Goal: Task Accomplishment & Management: Complete application form

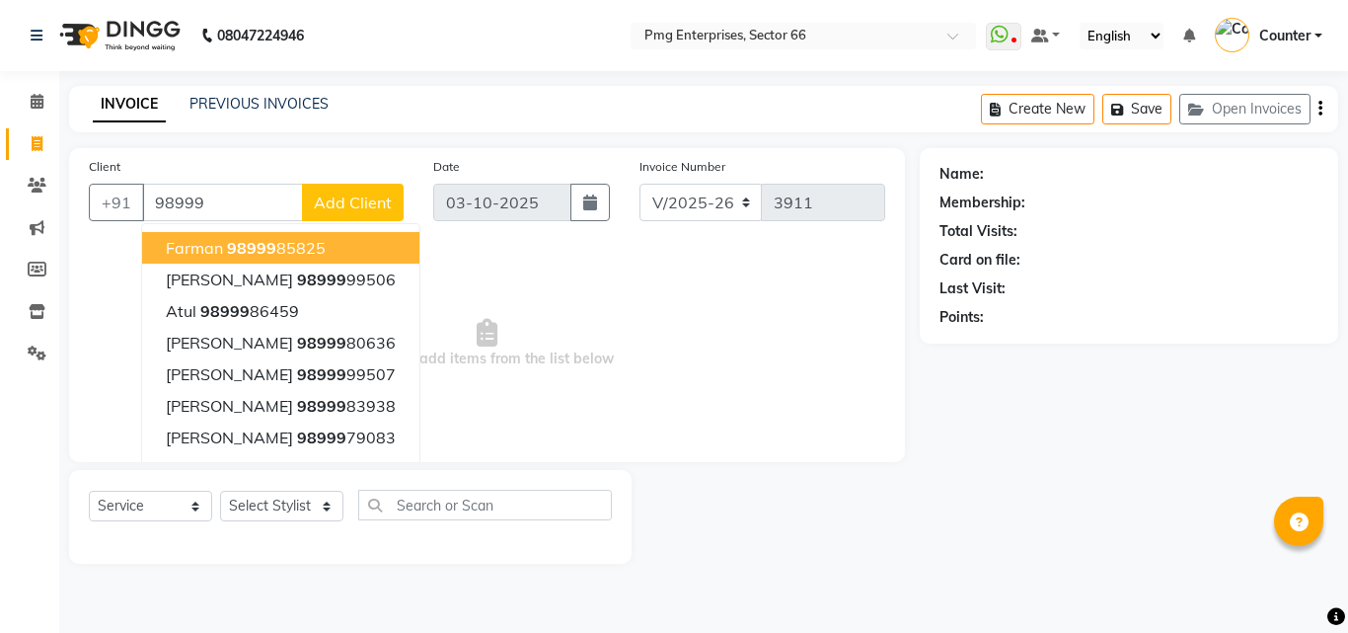
select select "889"
select select "service"
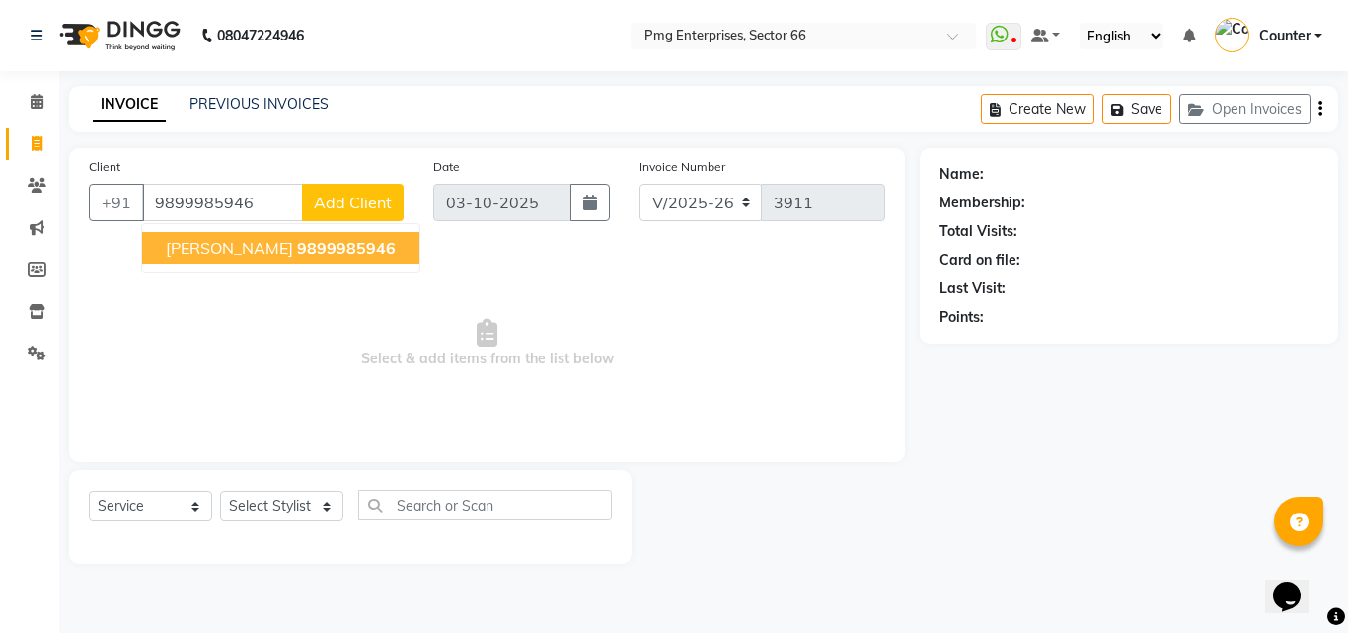
click at [207, 250] on span "[PERSON_NAME]" at bounding box center [229, 248] width 127 height 20
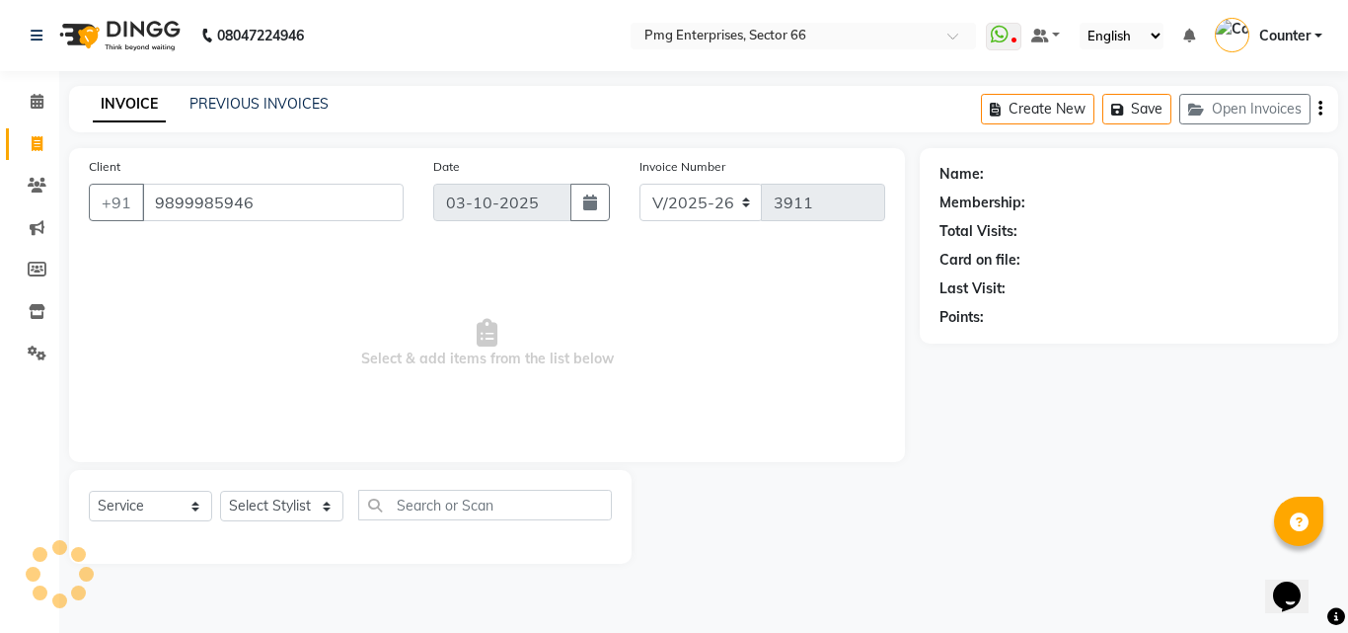
type input "9899985946"
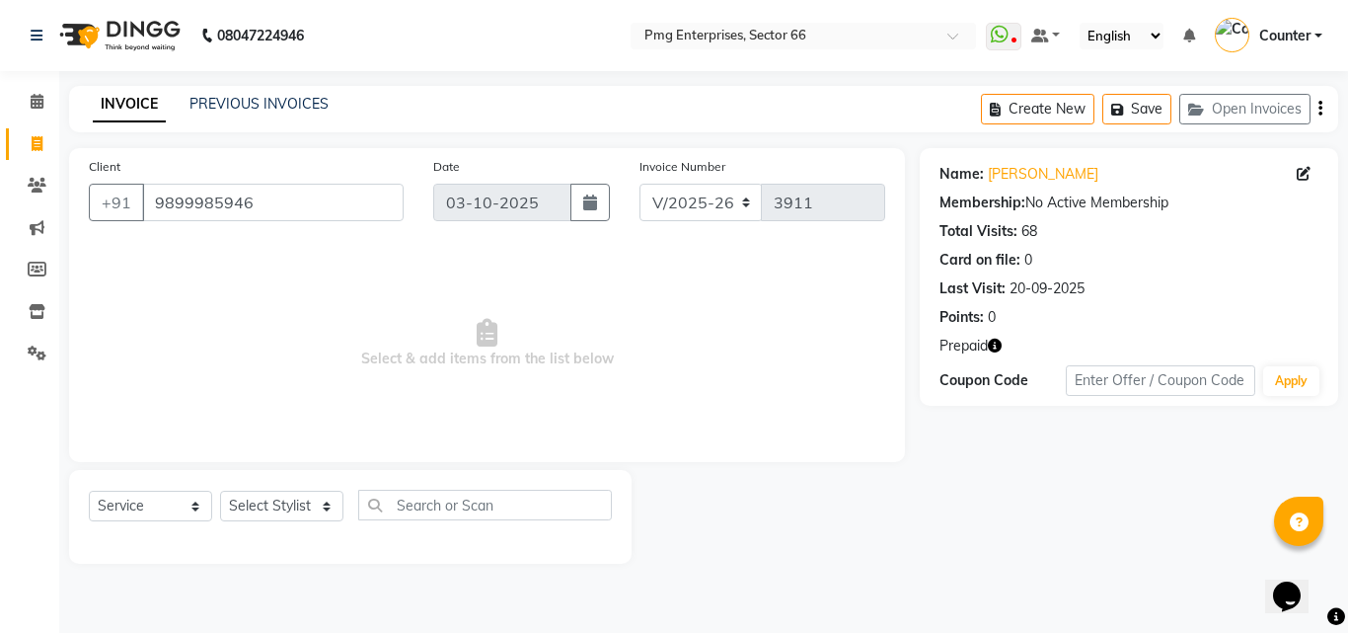
click at [1000, 342] on icon "button" at bounding box center [995, 346] width 14 height 14
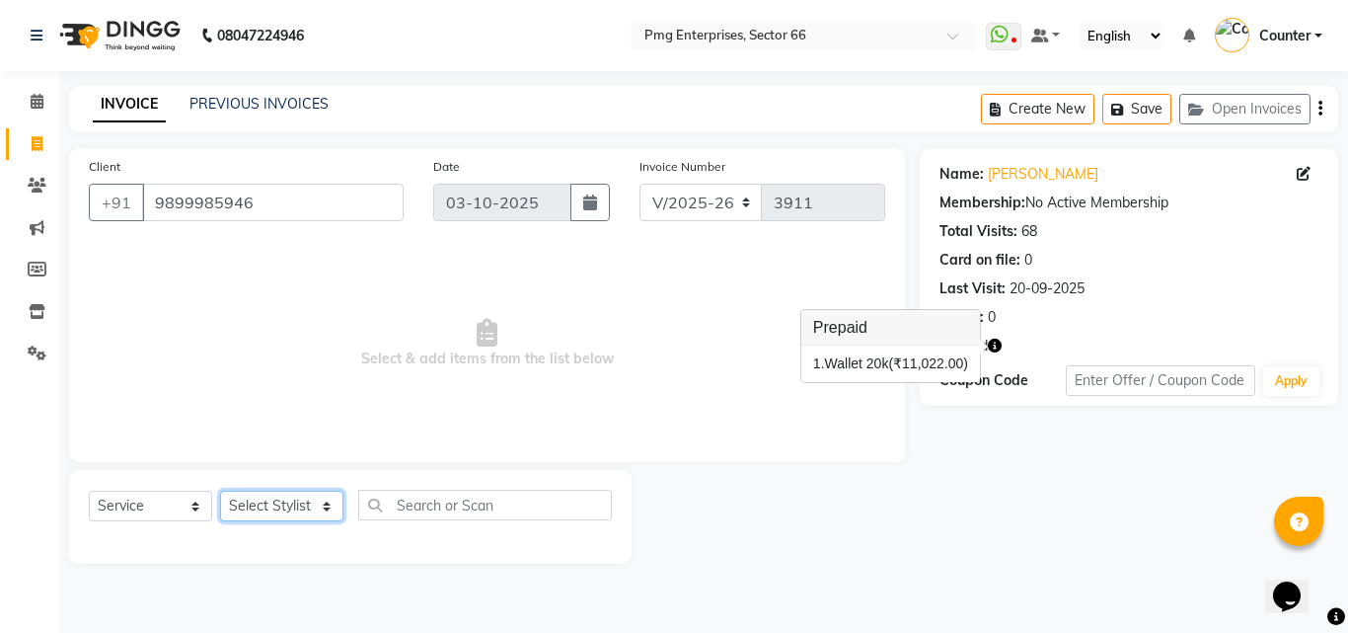
click at [266, 503] on select "Select Stylist [PERSON_NAME] Counter [PERSON_NAME] [PERSON_NAME] [PERSON_NAME] …" at bounding box center [281, 506] width 123 height 31
select select "14602"
click at [220, 491] on select "Select Stylist [PERSON_NAME] Counter [PERSON_NAME] [PERSON_NAME] [PERSON_NAME] …" at bounding box center [281, 506] width 123 height 31
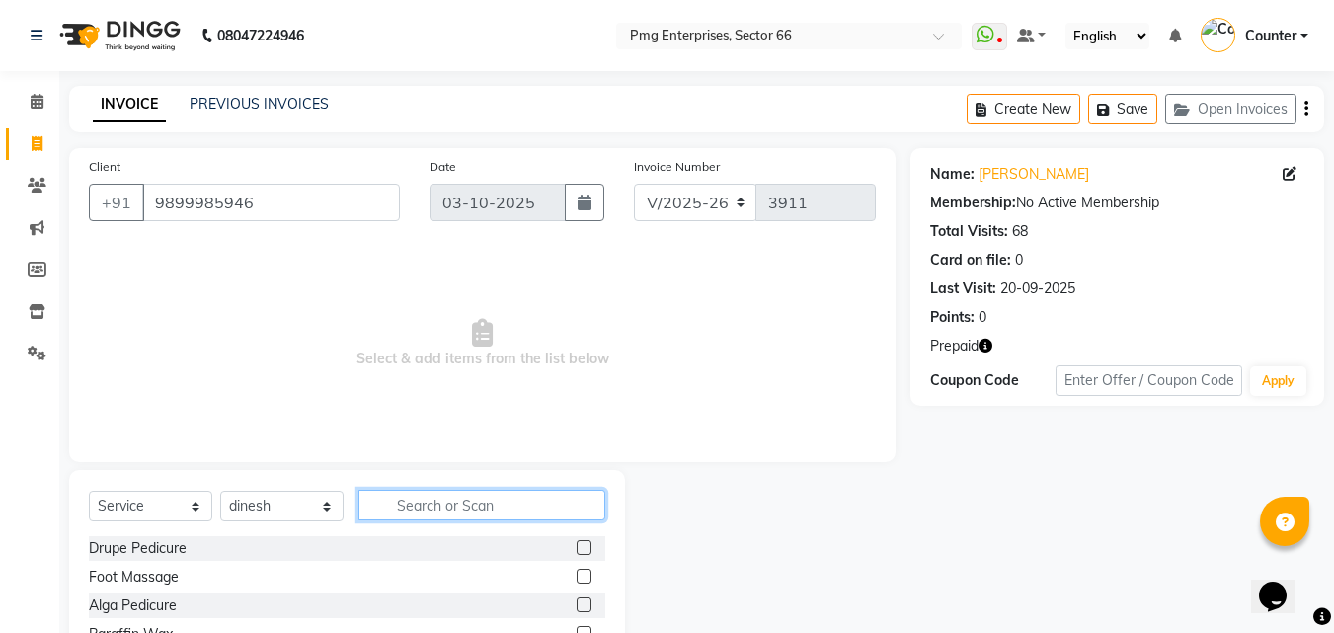
click at [422, 503] on input "text" at bounding box center [481, 505] width 247 height 31
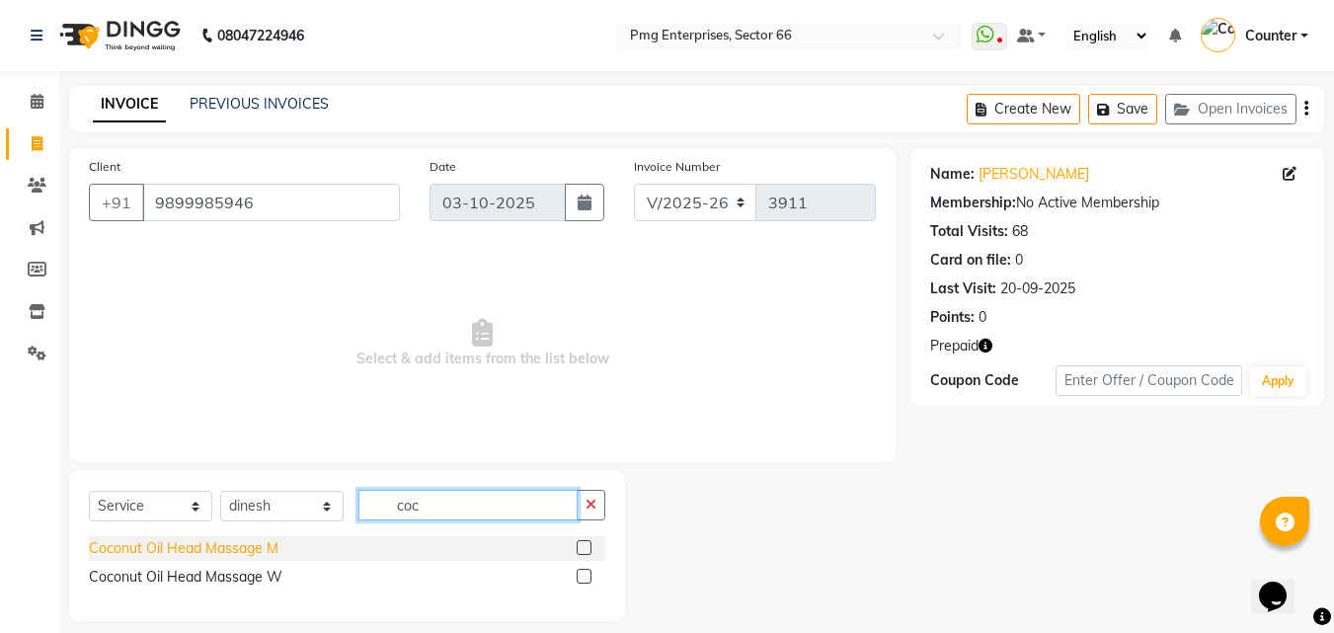
type input "coc"
click at [194, 545] on div "Coconut Oil Head Massage M" at bounding box center [184, 548] width 190 height 21
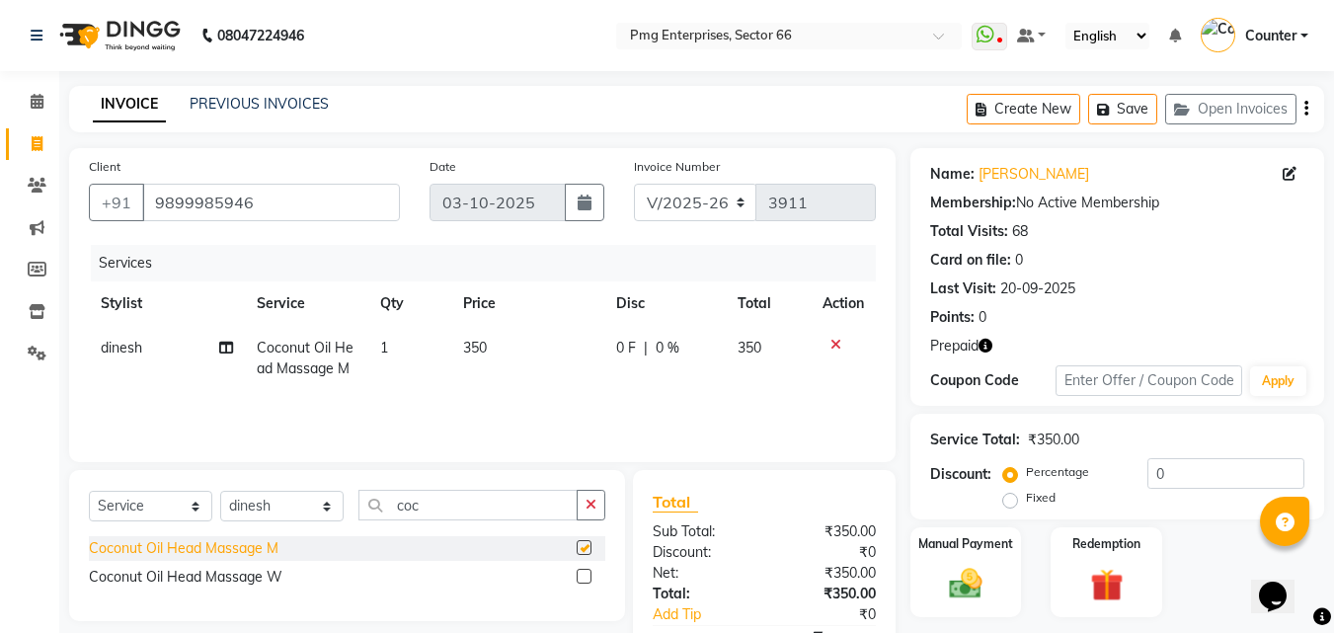
checkbox input "false"
click at [488, 341] on td "350" at bounding box center [527, 358] width 153 height 65
select select "14602"
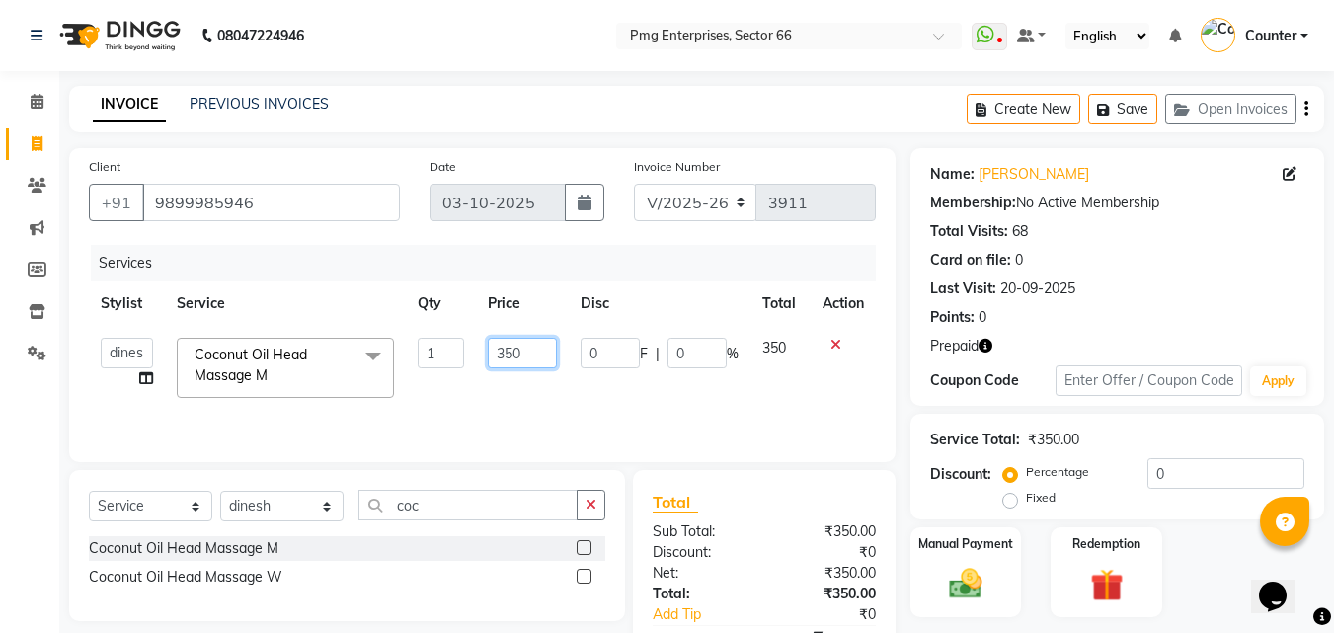
click at [543, 347] on input "350" at bounding box center [522, 353] width 68 height 31
type input "3"
type input "500"
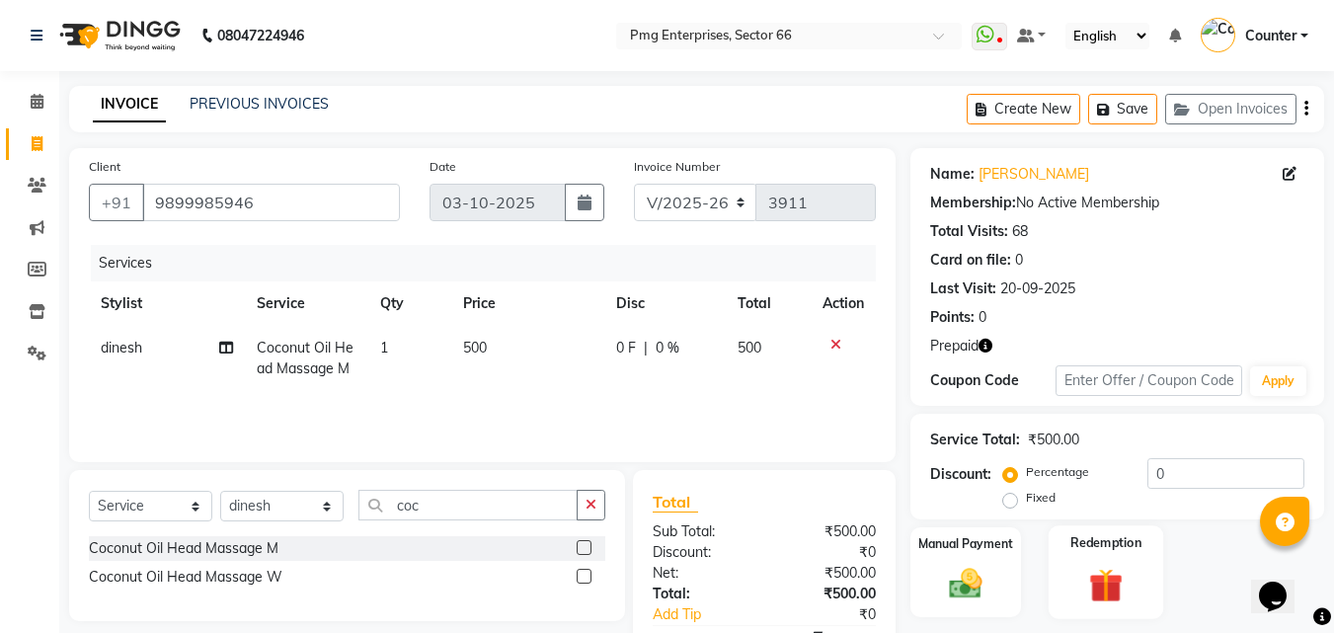
click at [1103, 558] on div "Redemption" at bounding box center [1105, 572] width 115 height 94
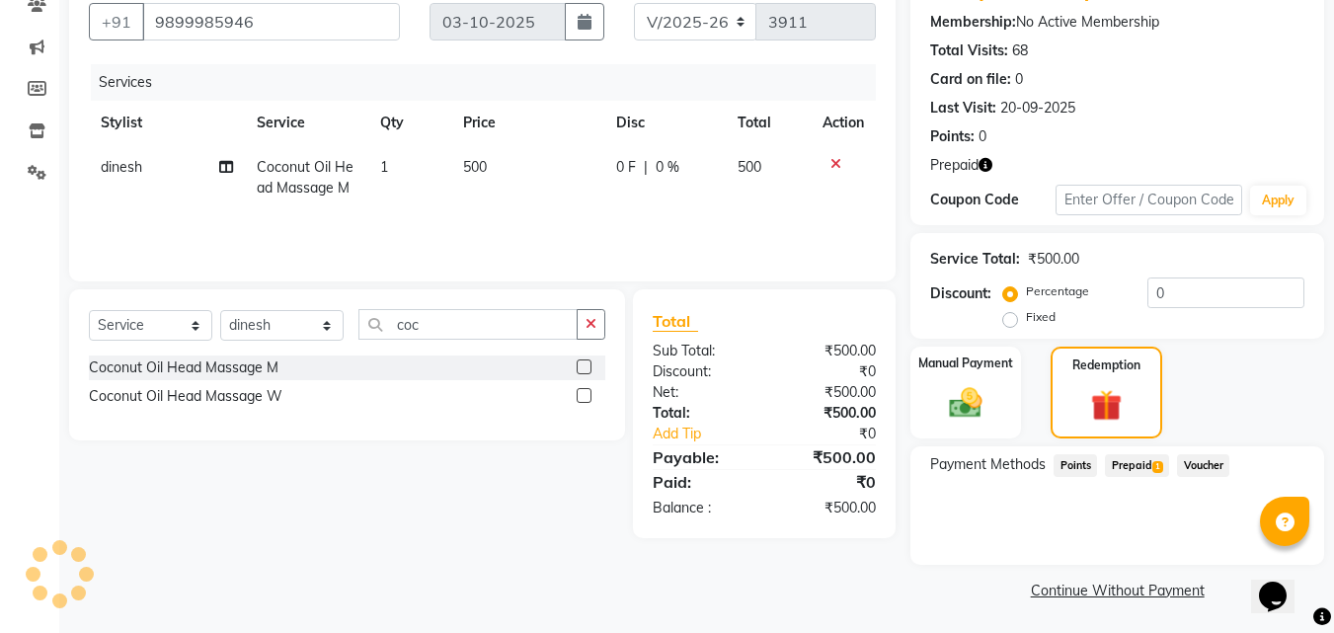
scroll to position [183, 0]
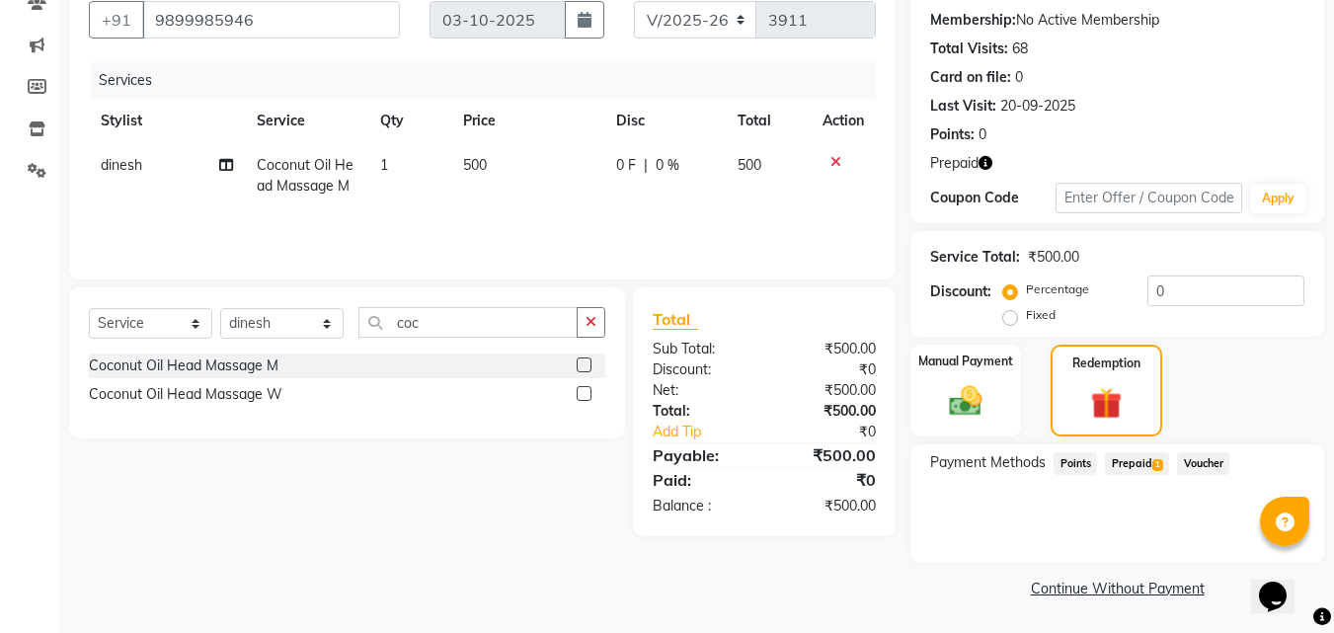
click at [1142, 458] on span "Prepaid 1" at bounding box center [1137, 463] width 64 height 23
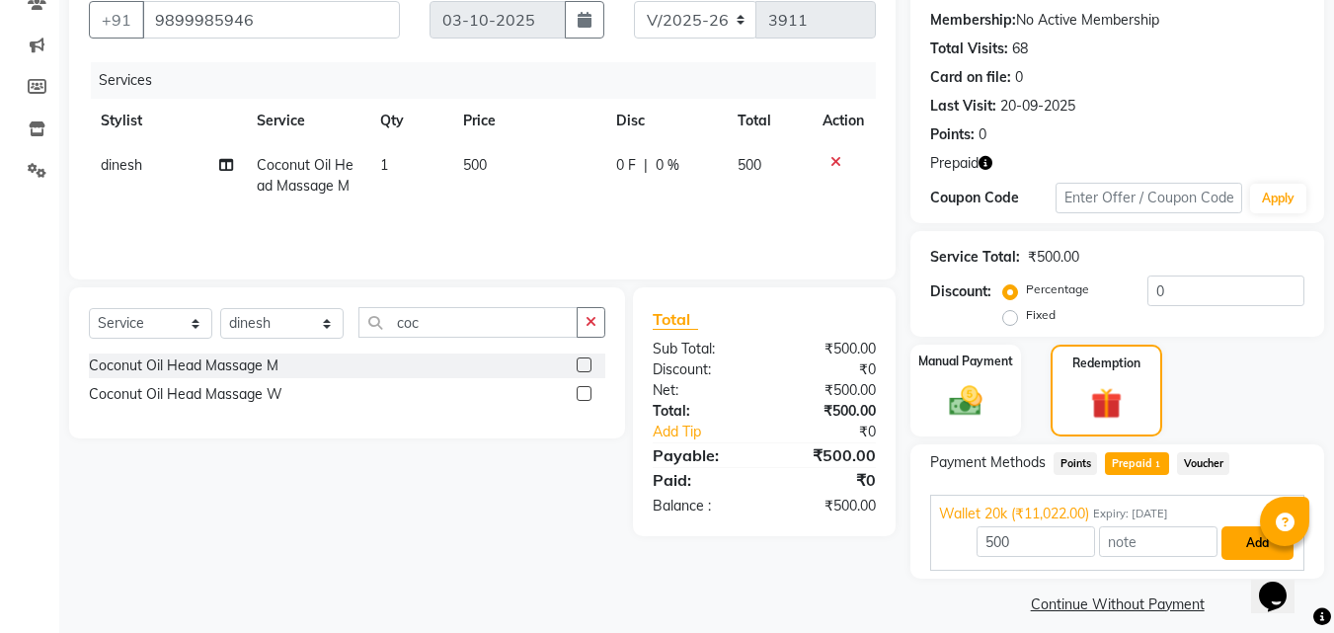
click at [1255, 536] on button "Add" at bounding box center [1257, 543] width 72 height 34
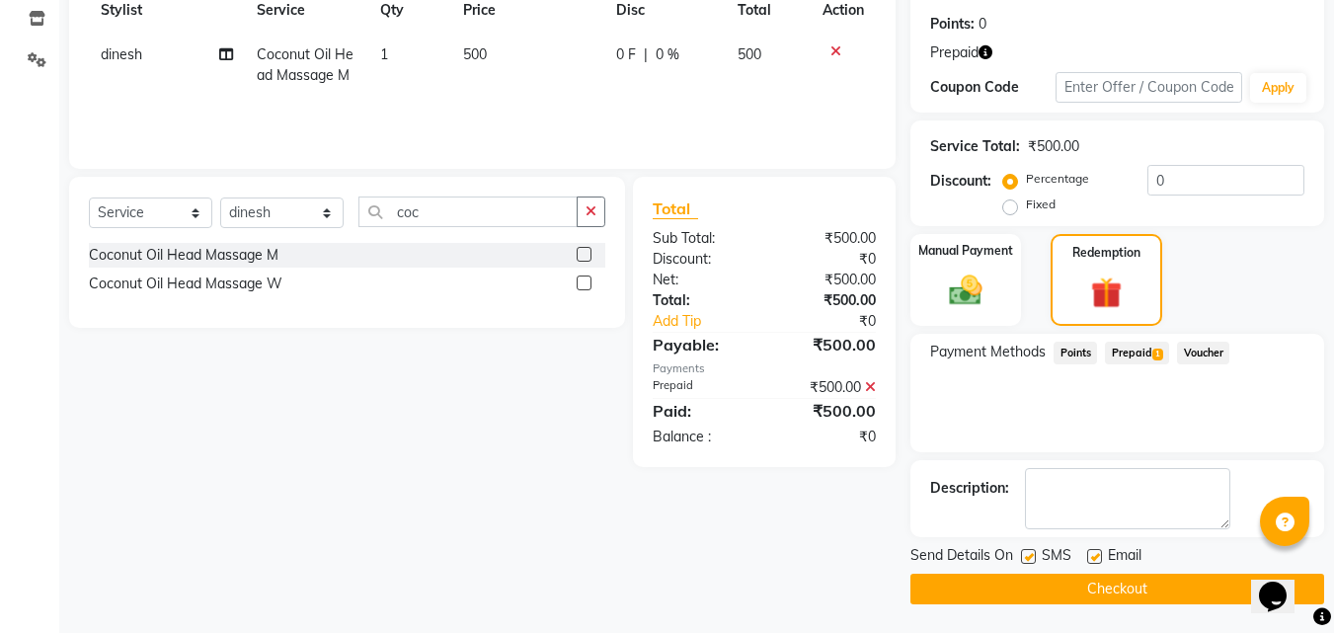
scroll to position [294, 0]
click at [1147, 578] on button "Checkout" at bounding box center [1117, 588] width 414 height 31
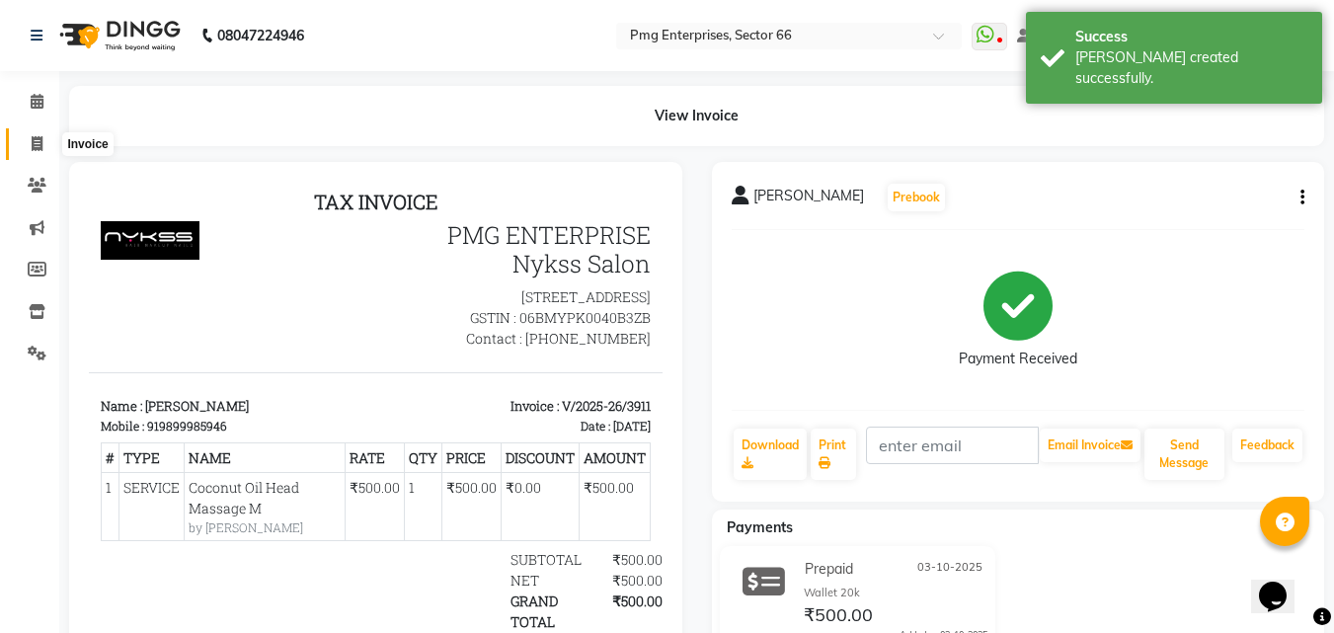
click at [30, 139] on span at bounding box center [37, 144] width 35 height 23
select select "service"
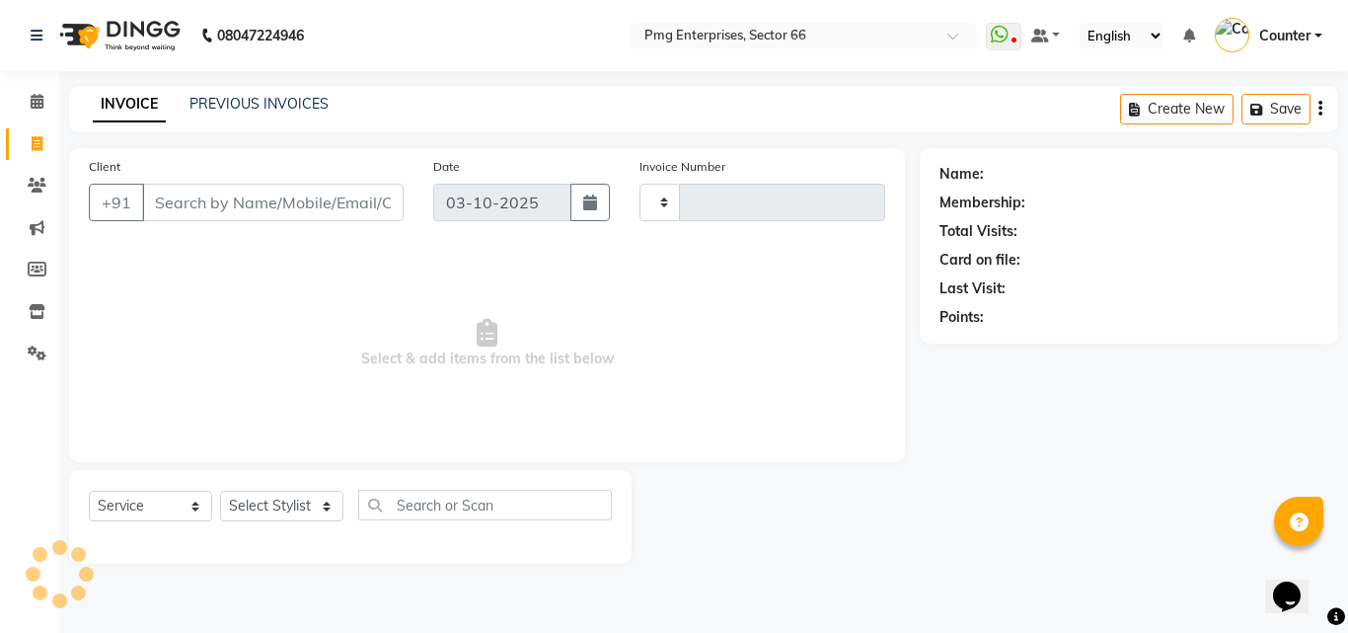
type input "3912"
select select "889"
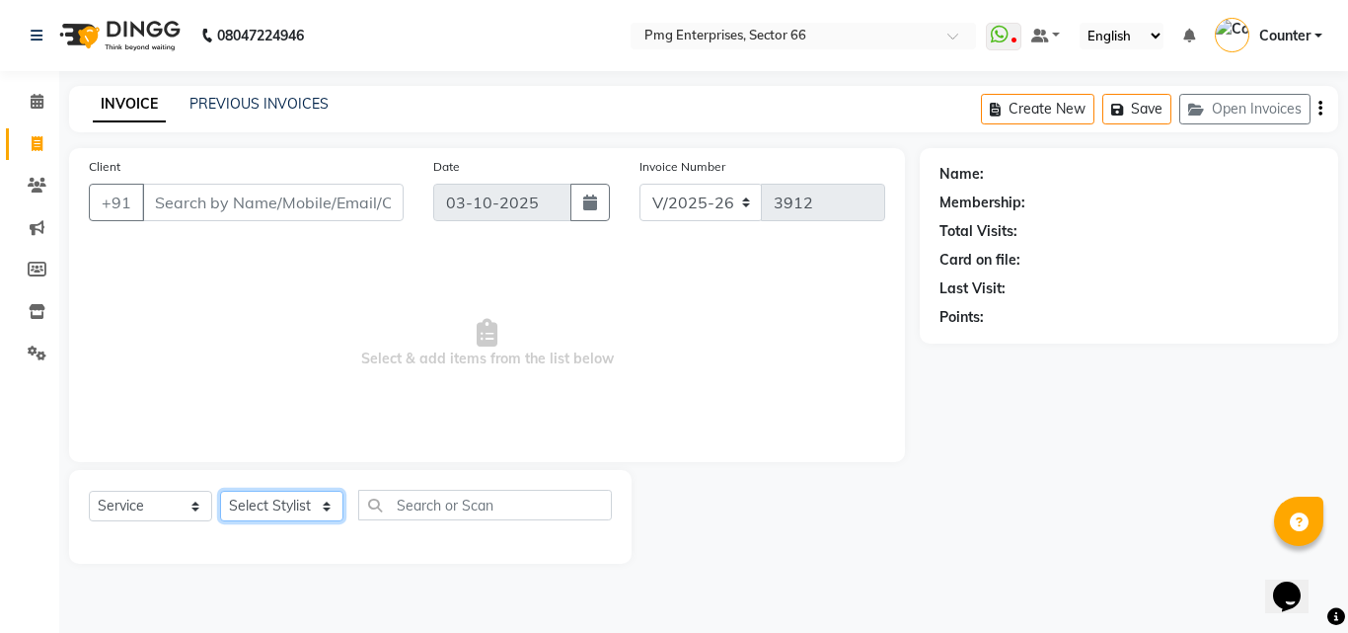
click at [296, 493] on select "Select Stylist [PERSON_NAME] Counter [PERSON_NAME] [PERSON_NAME] [PERSON_NAME] …" at bounding box center [281, 506] width 123 height 31
select select "52446"
click at [220, 491] on select "Select Stylist [PERSON_NAME] Counter [PERSON_NAME] [PERSON_NAME] [PERSON_NAME] …" at bounding box center [281, 506] width 123 height 31
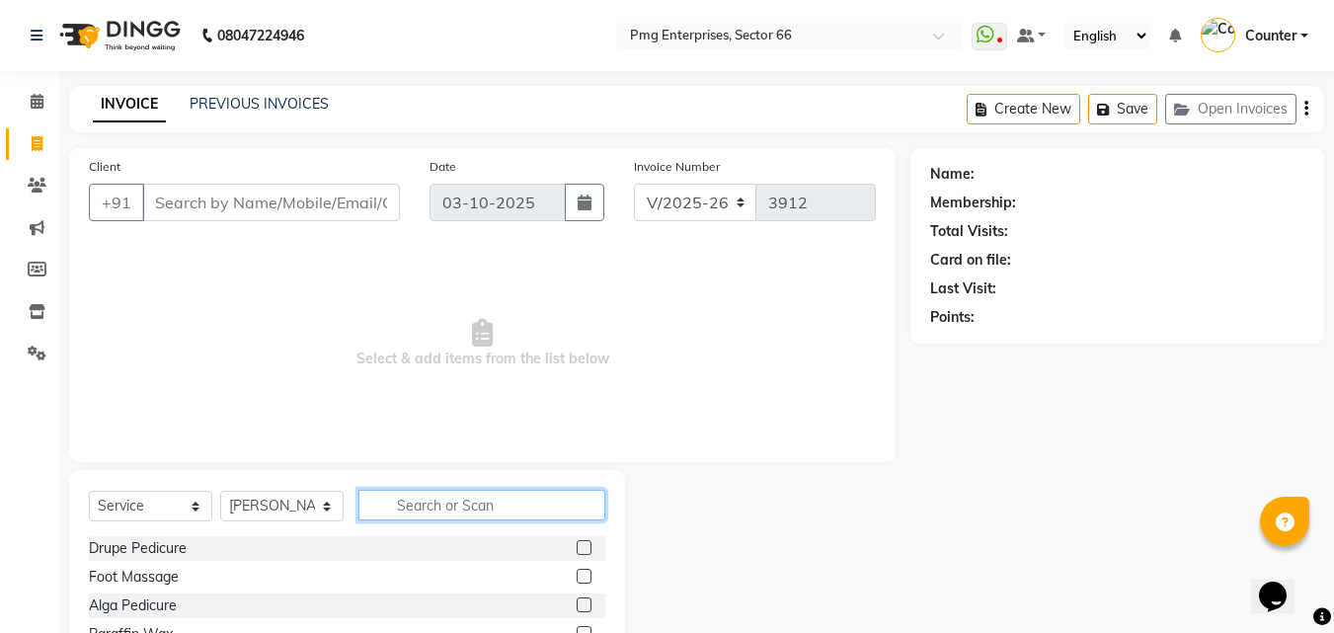
click at [423, 506] on input "text" at bounding box center [481, 505] width 247 height 31
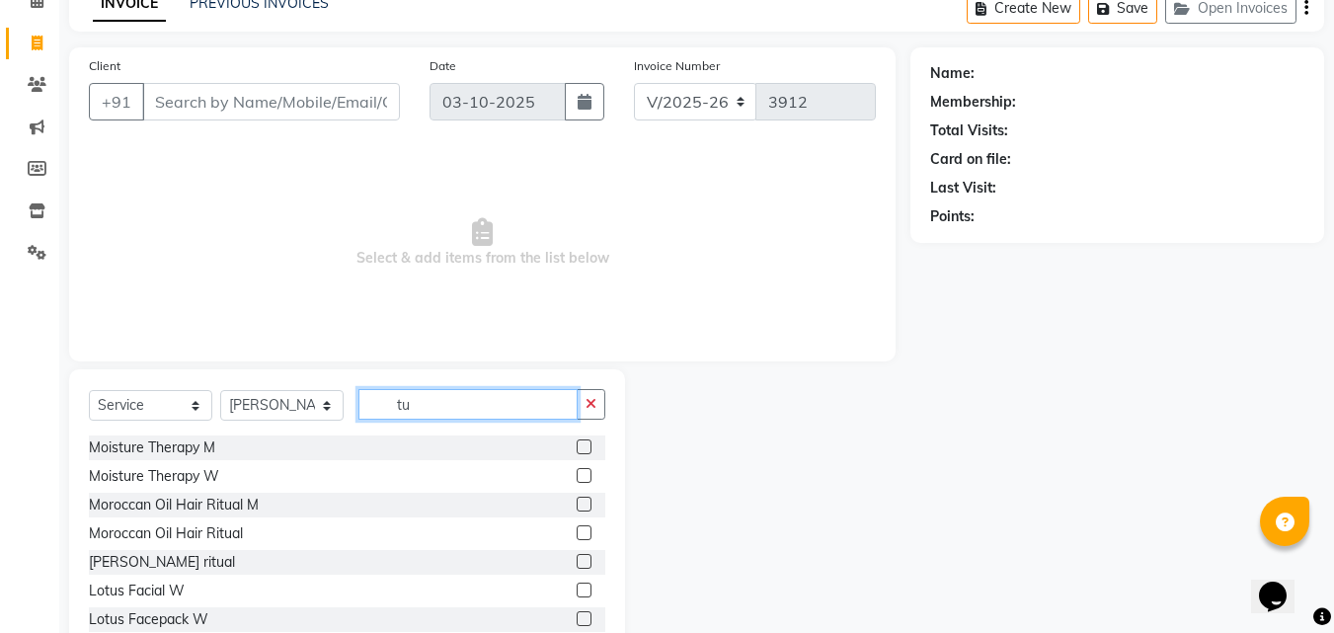
scroll to position [158, 0]
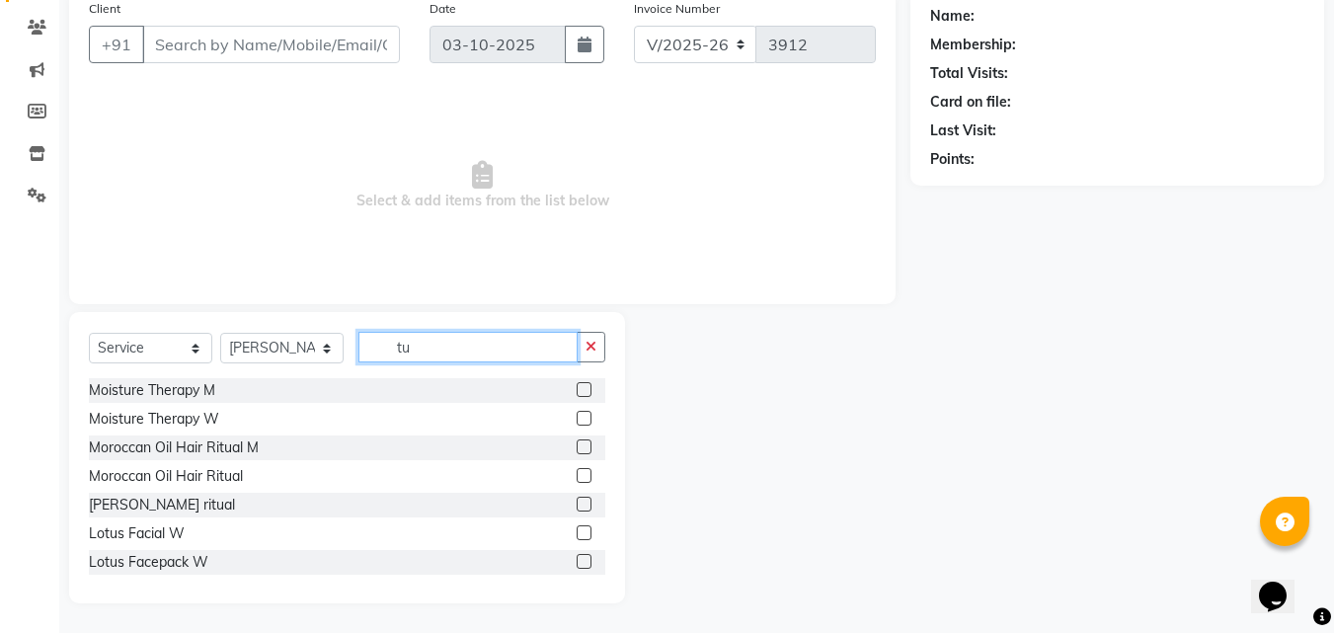
click at [422, 343] on input "tu" at bounding box center [467, 347] width 219 height 31
type input "t"
click at [422, 343] on input "am" at bounding box center [467, 347] width 219 height 31
type input "a"
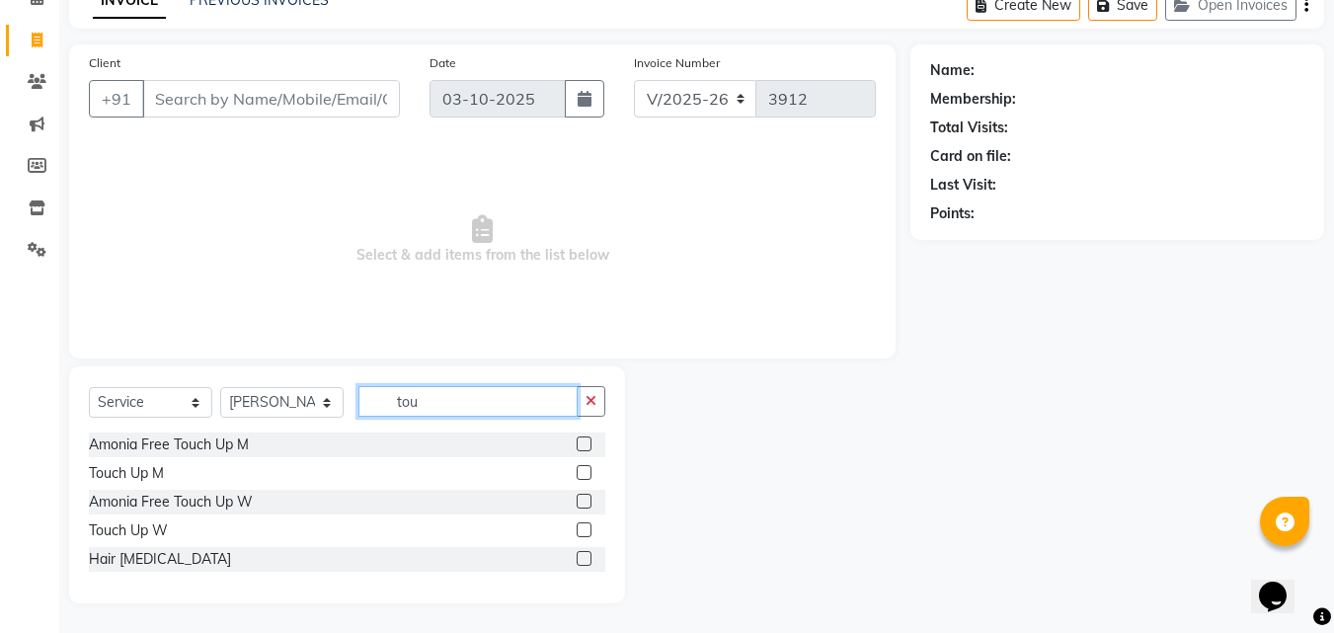
scroll to position [75, 0]
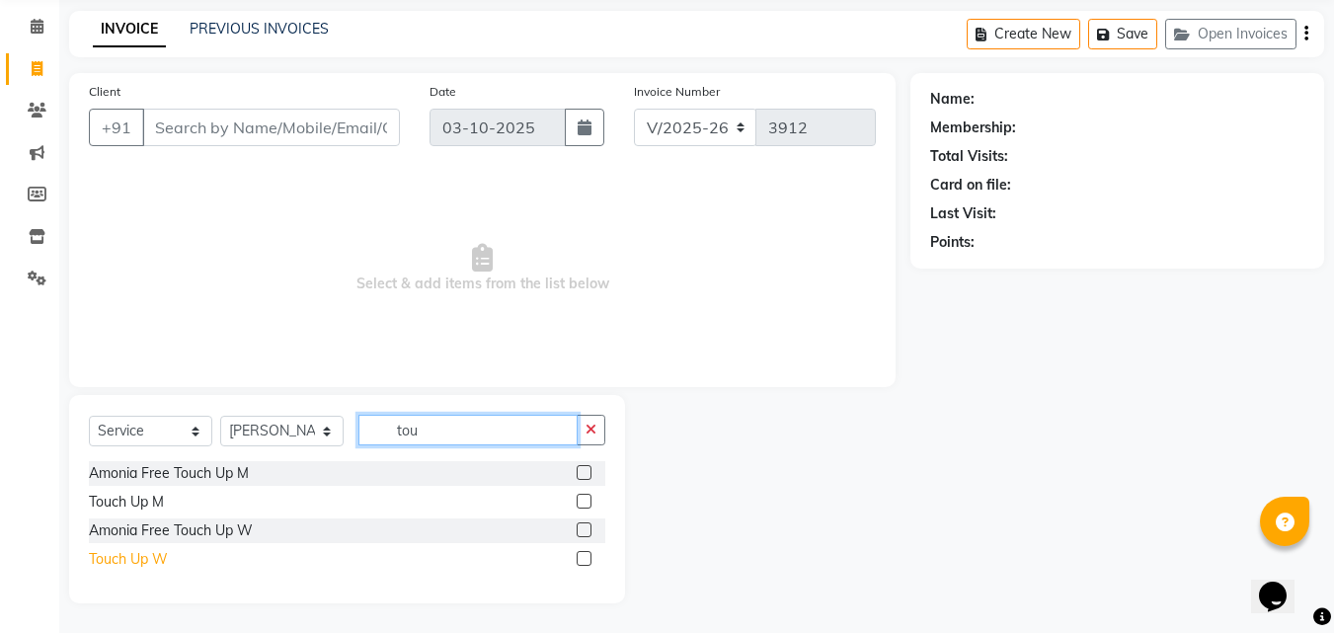
type input "tou"
click at [116, 566] on div "Touch Up W" at bounding box center [128, 559] width 79 height 21
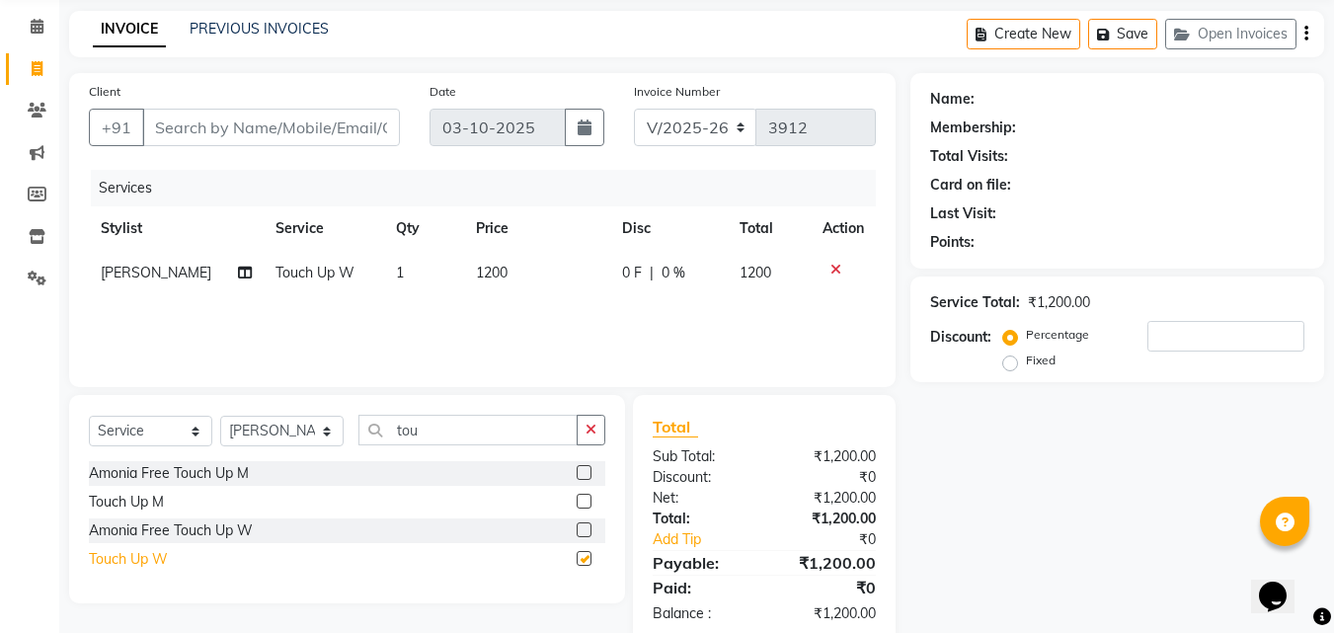
checkbox input "false"
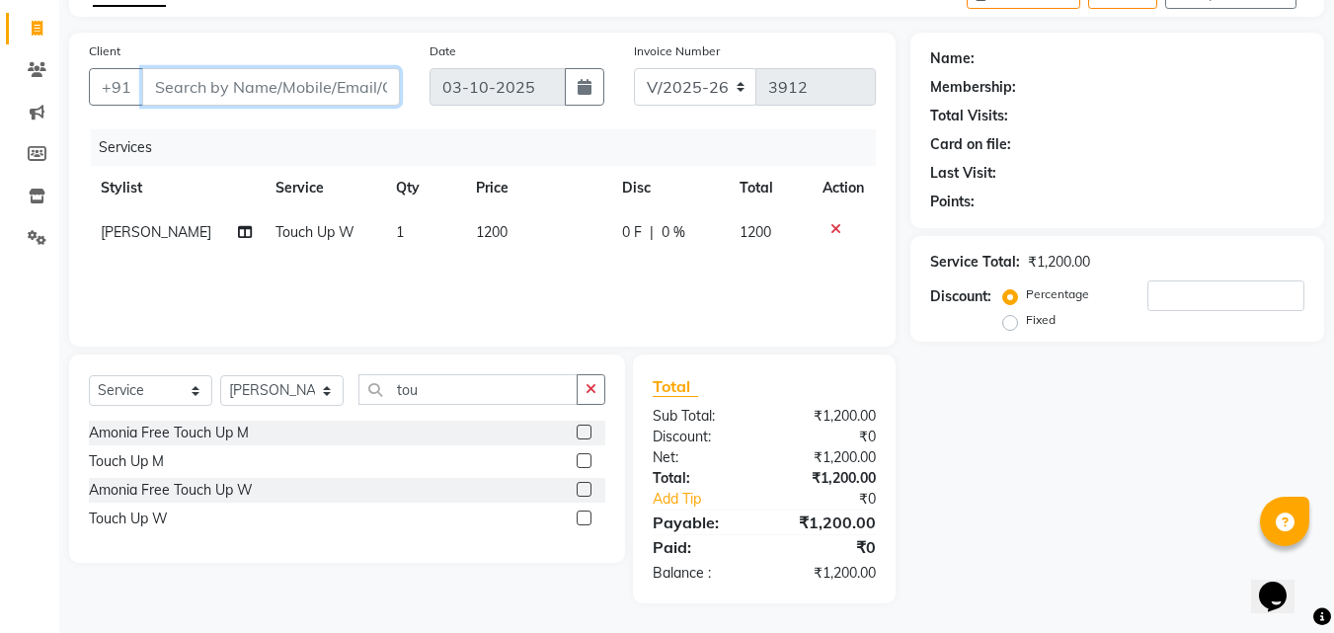
click at [167, 92] on input "Client" at bounding box center [271, 87] width 258 height 38
type input "9"
type input "0"
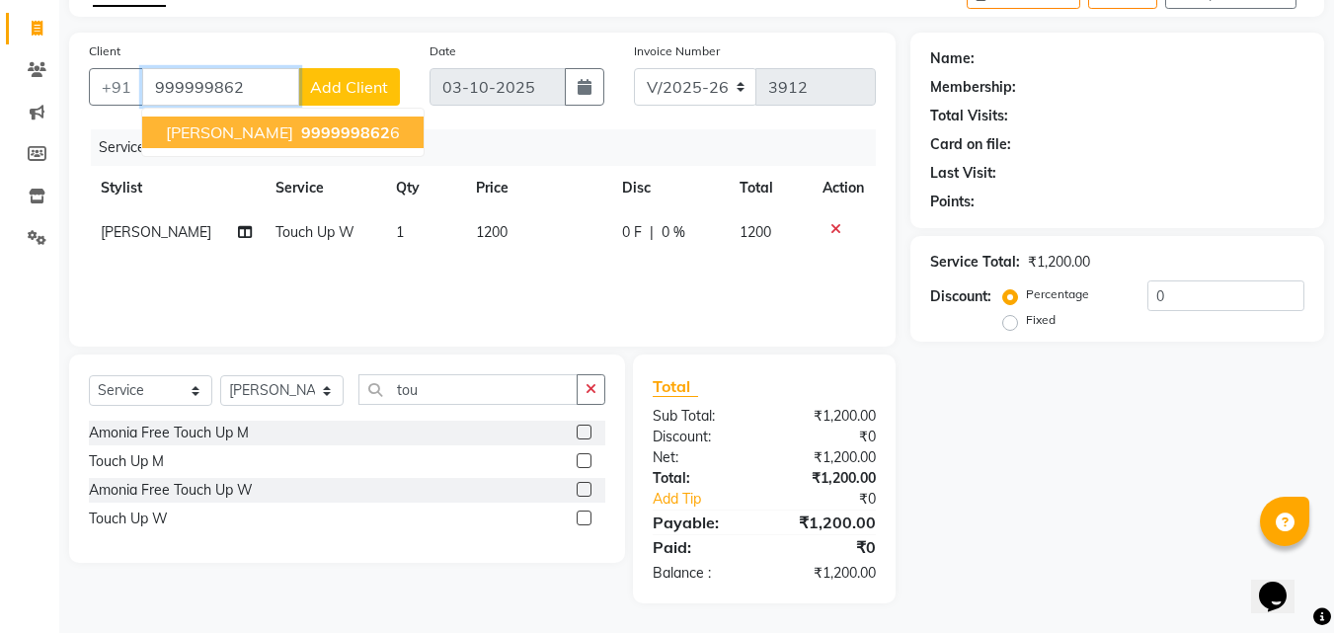
click at [195, 121] on button "[PERSON_NAME] 999999862 6" at bounding box center [282, 132] width 281 height 32
type input "9999998626"
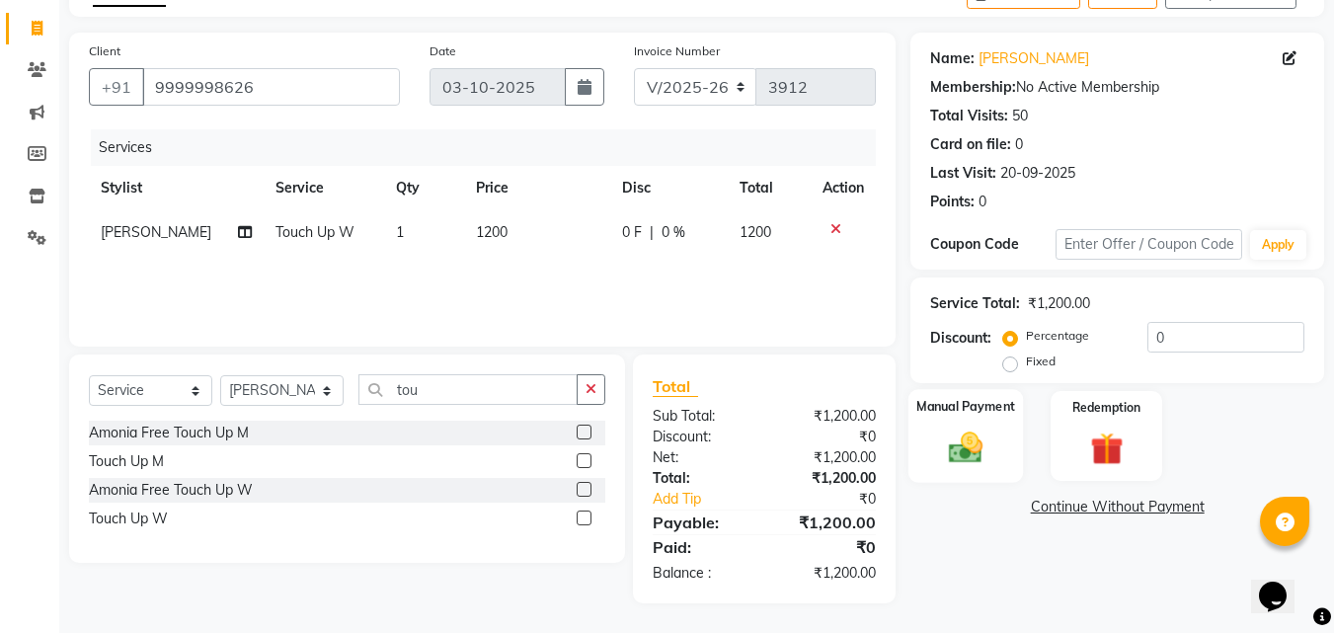
click at [969, 453] on img at bounding box center [965, 446] width 55 height 39
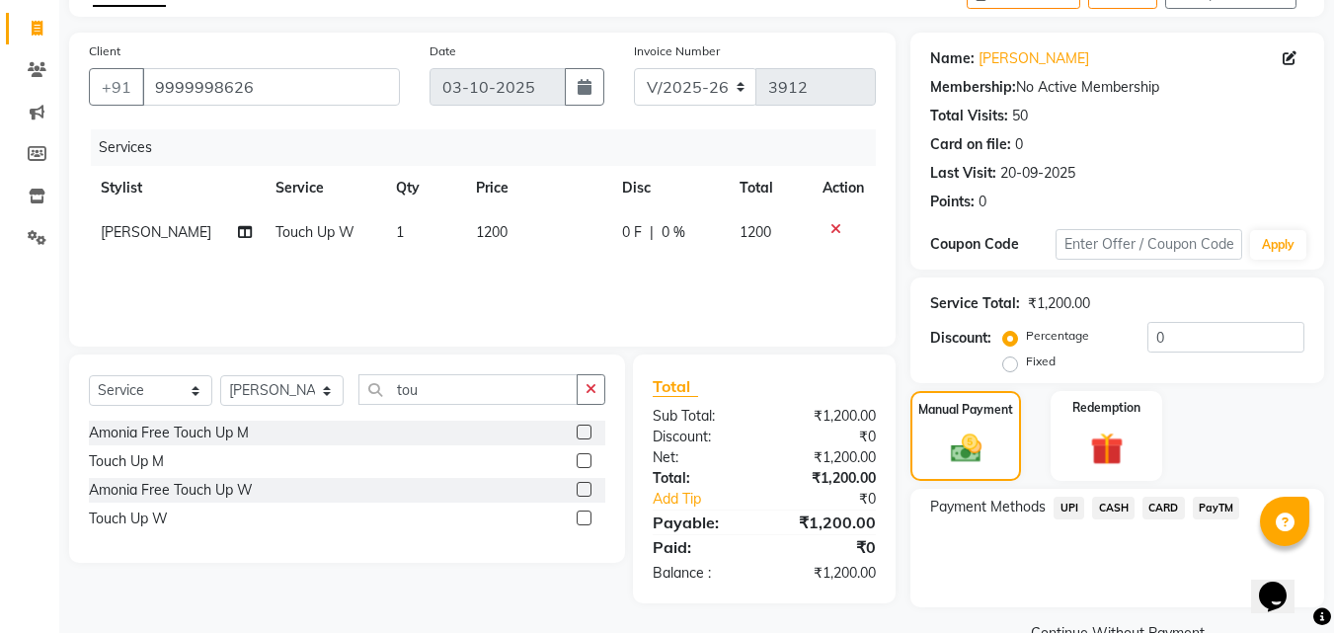
click at [1075, 507] on span "UPI" at bounding box center [1068, 508] width 31 height 23
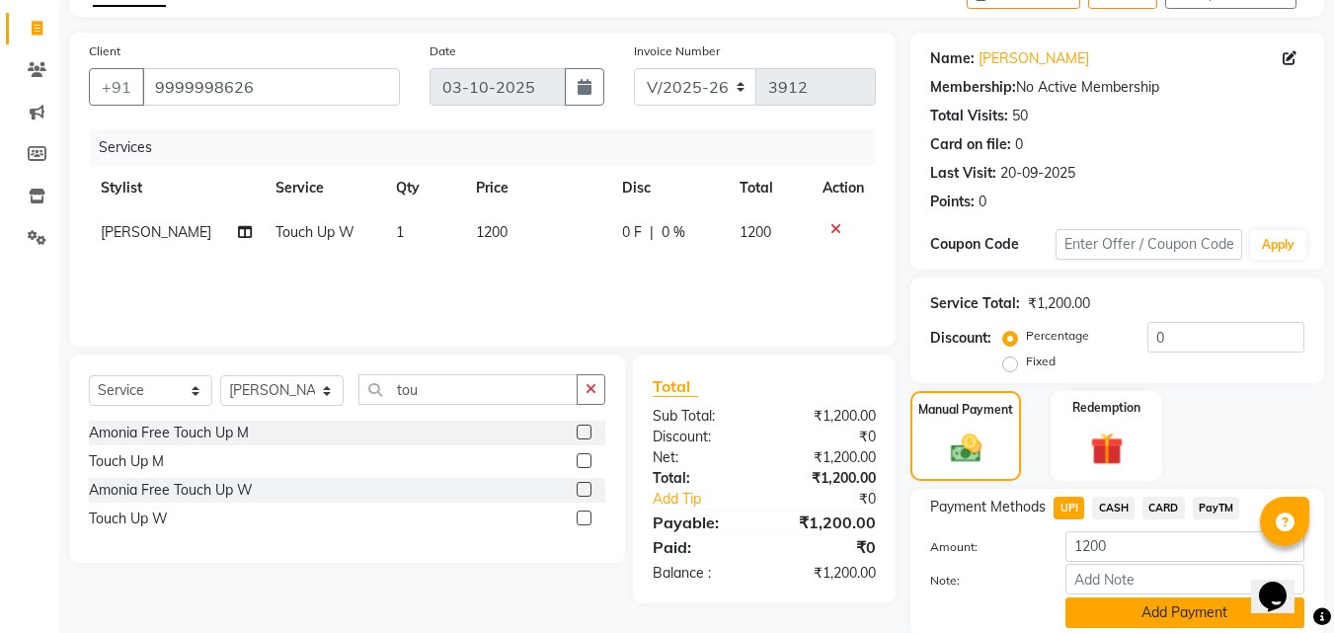
click at [1180, 607] on button "Add Payment" at bounding box center [1184, 612] width 239 height 31
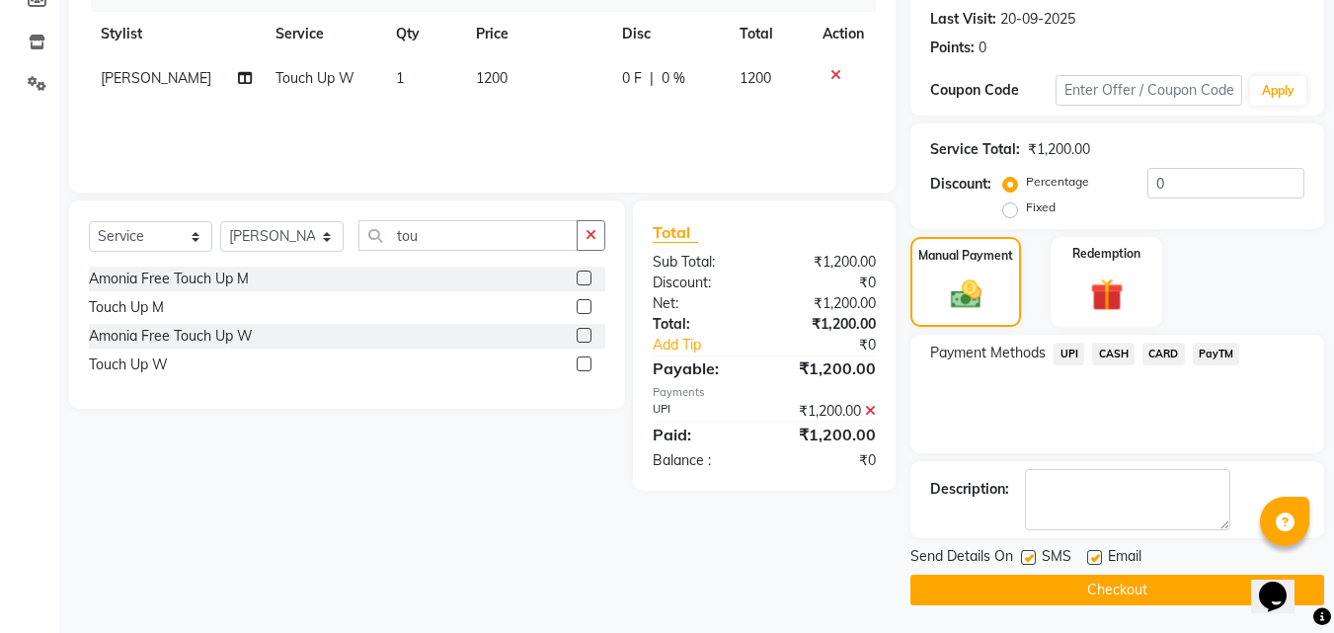
scroll to position [271, 0]
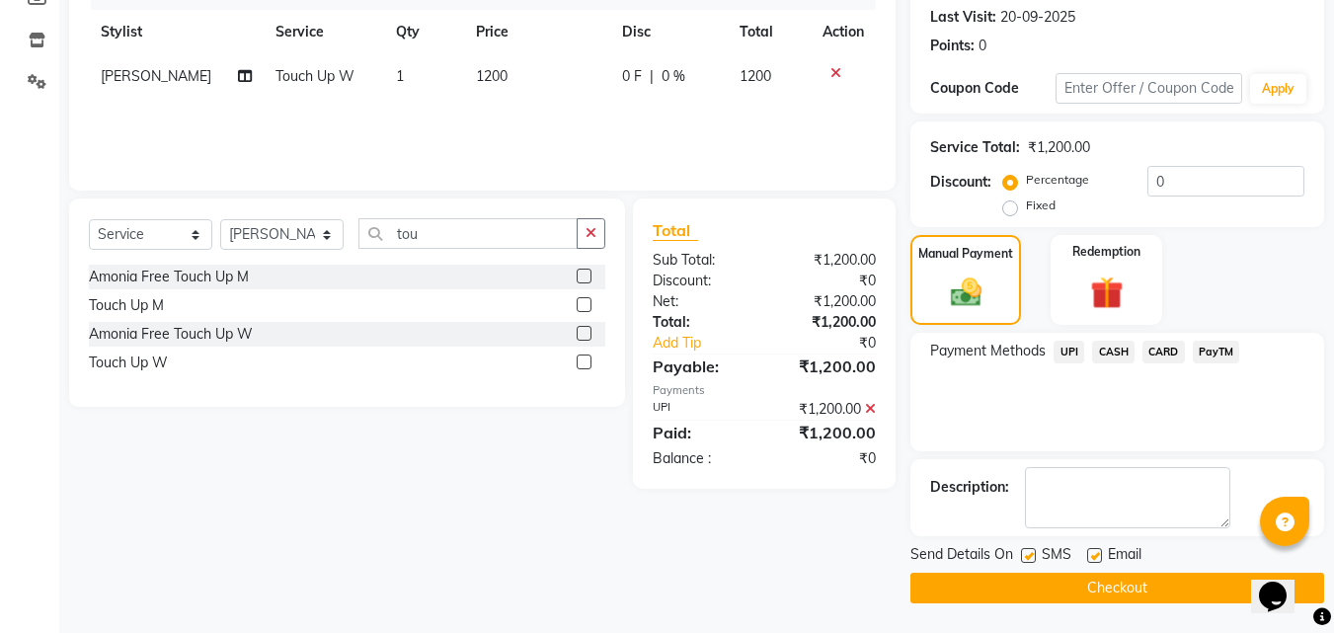
click at [1101, 584] on button "Checkout" at bounding box center [1117, 588] width 414 height 31
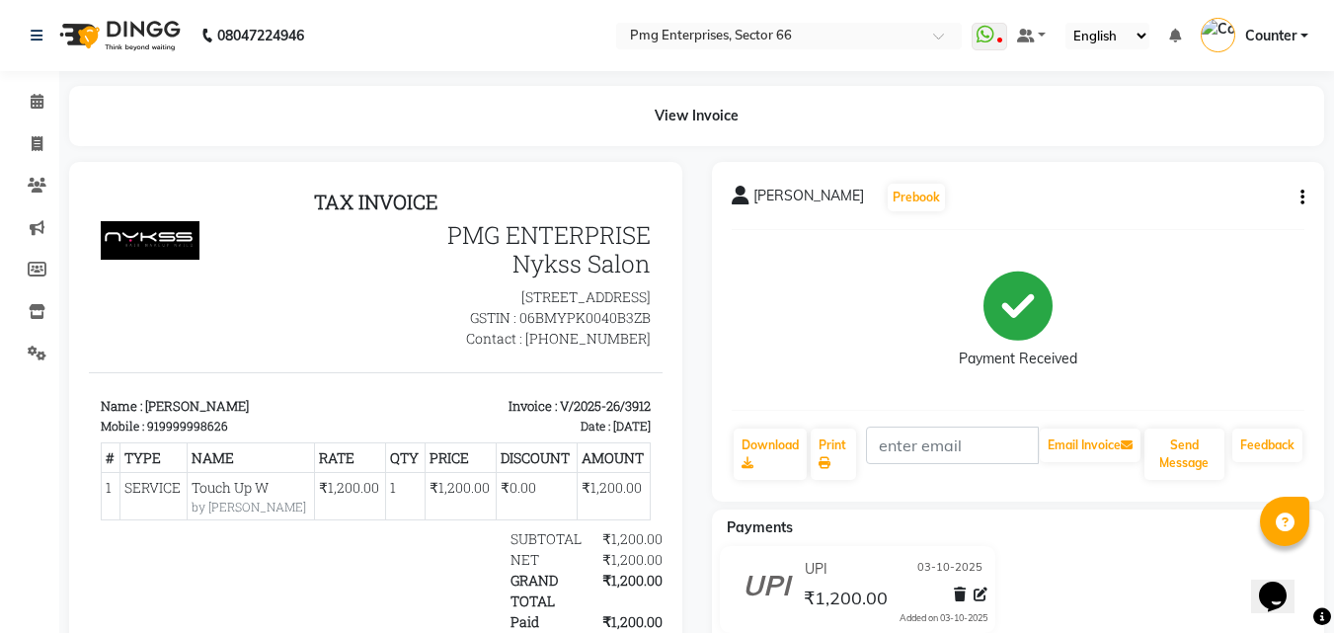
select select "service"
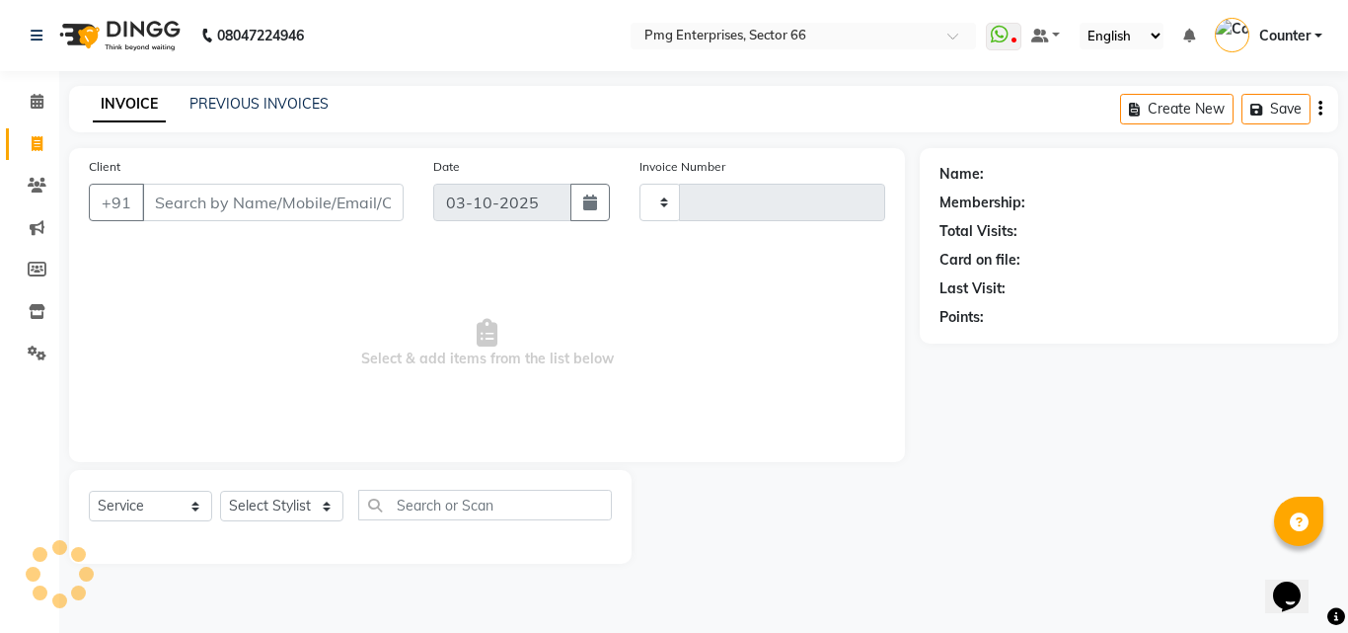
type input "3913"
select select "889"
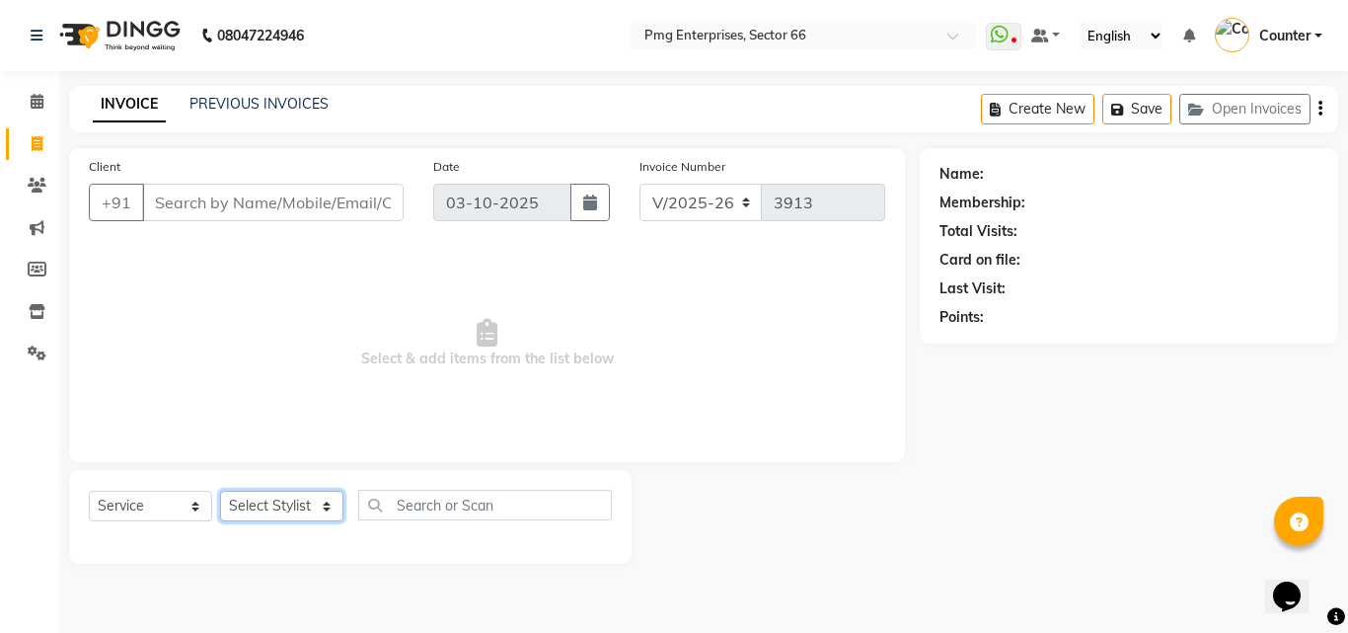
click at [297, 506] on select "Select Stylist [PERSON_NAME] Counter [PERSON_NAME] [PERSON_NAME] [PERSON_NAME] …" at bounding box center [281, 506] width 123 height 31
select select "78814"
click at [220, 491] on select "Select Stylist [PERSON_NAME] Counter [PERSON_NAME] [PERSON_NAME] [PERSON_NAME] …" at bounding box center [281, 506] width 123 height 31
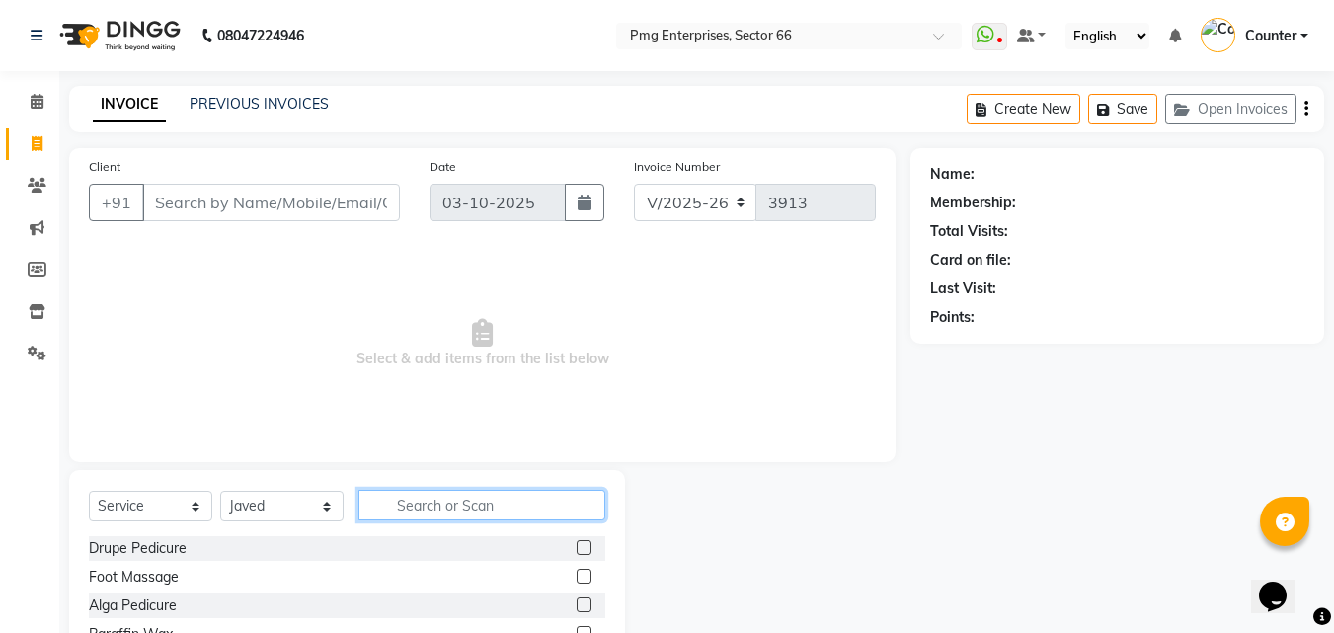
click at [396, 503] on input "text" at bounding box center [481, 505] width 247 height 31
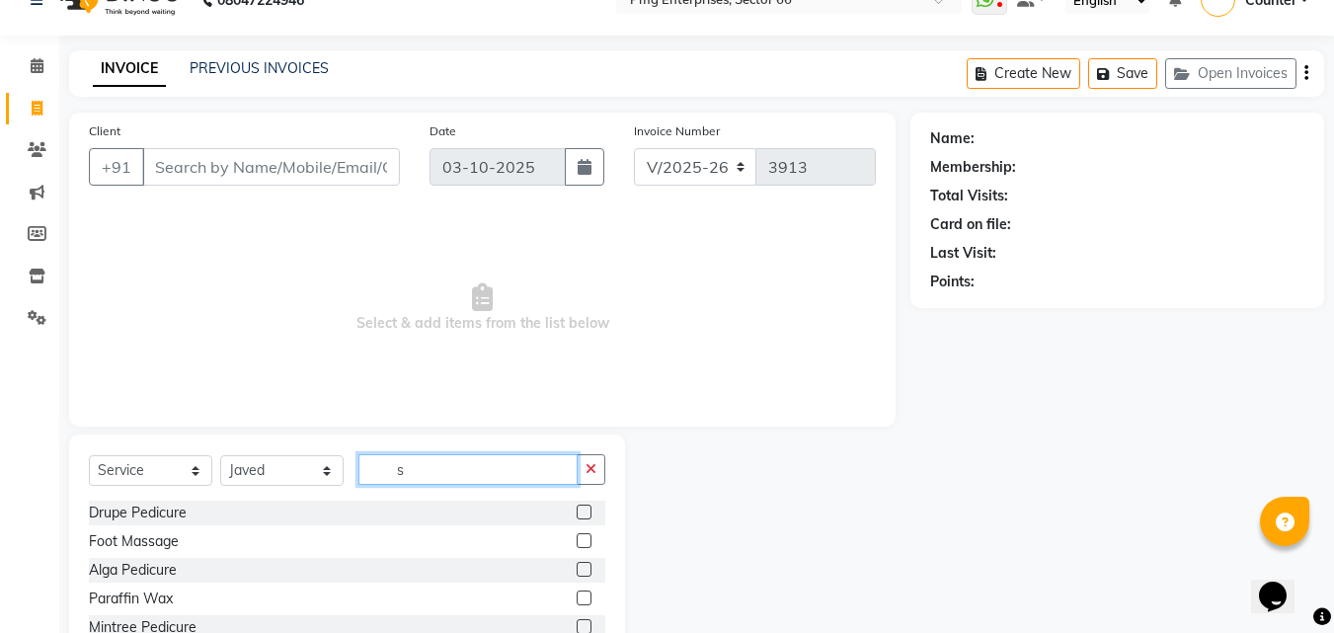
scroll to position [35, 0]
type input "sh"
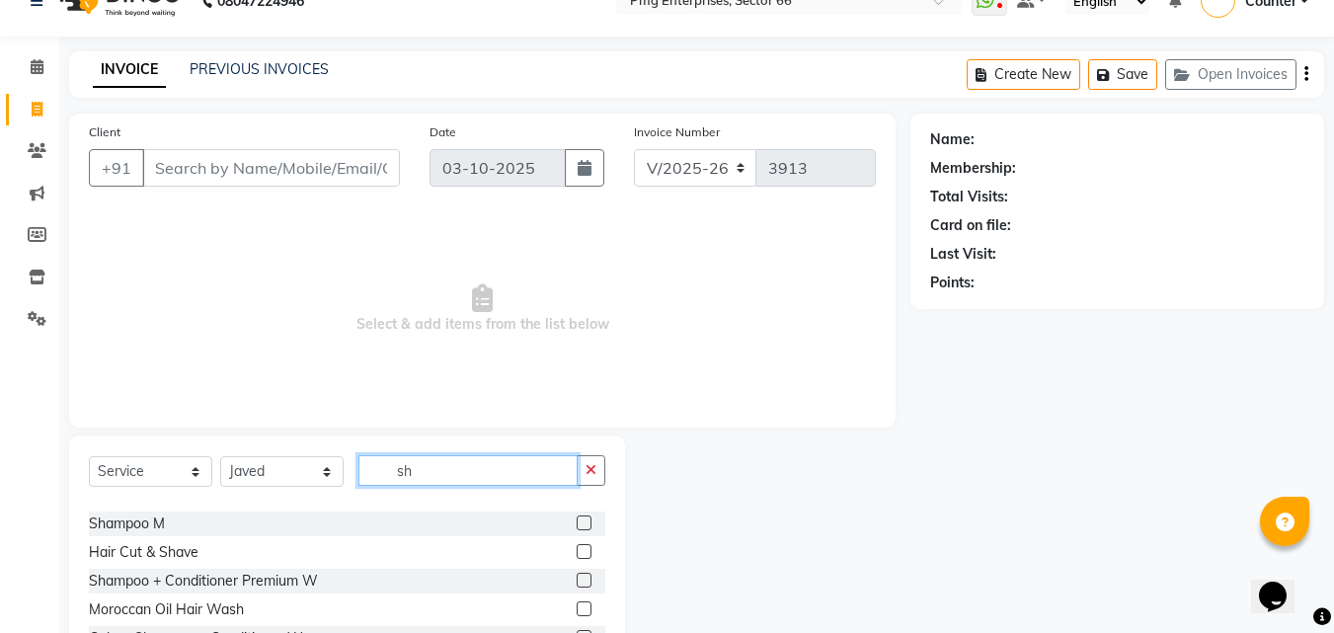
scroll to position [173, 0]
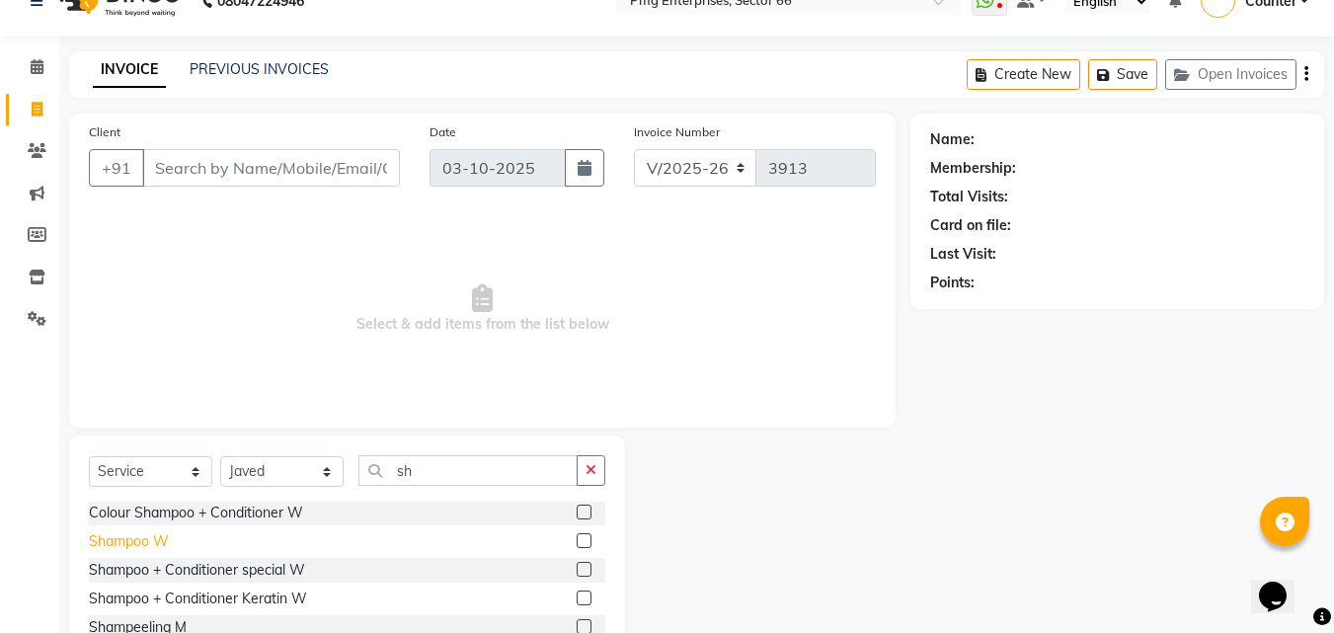
click at [142, 543] on div "Shampoo W" at bounding box center [129, 541] width 80 height 21
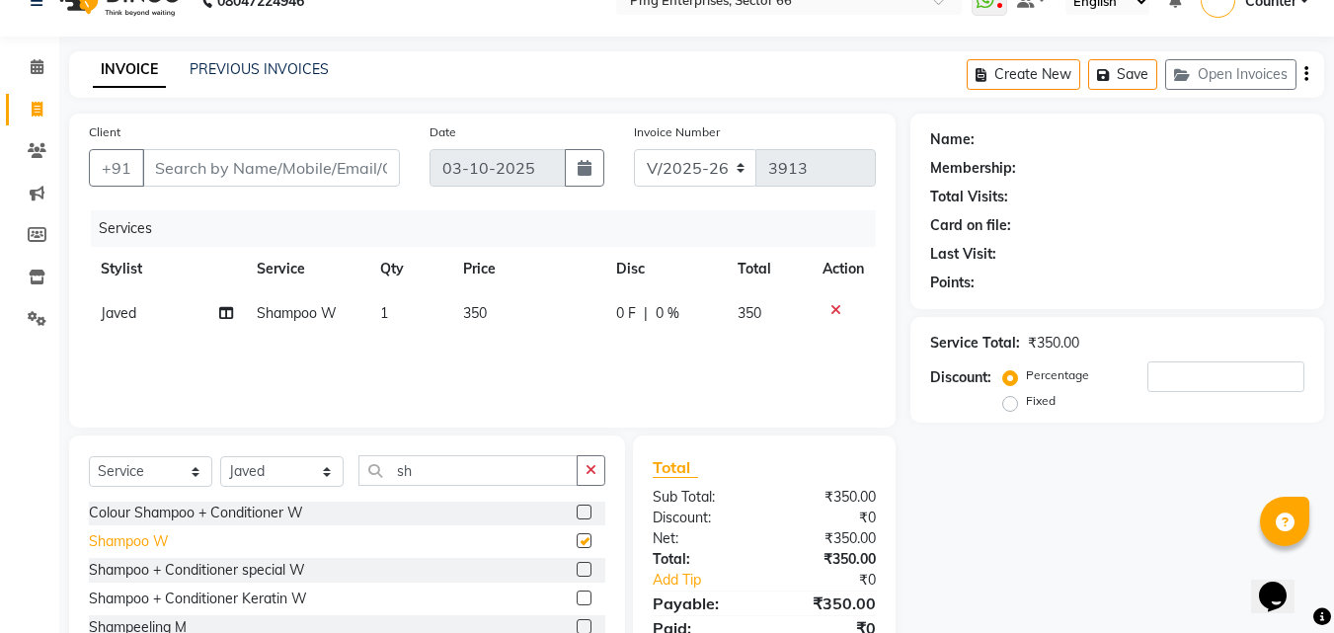
checkbox input "false"
click at [234, 173] on input "Client" at bounding box center [271, 168] width 258 height 38
click at [291, 171] on input "Client" at bounding box center [271, 168] width 258 height 38
click at [284, 168] on input "Client" at bounding box center [271, 168] width 258 height 38
click at [299, 160] on input "Client" at bounding box center [271, 168] width 258 height 38
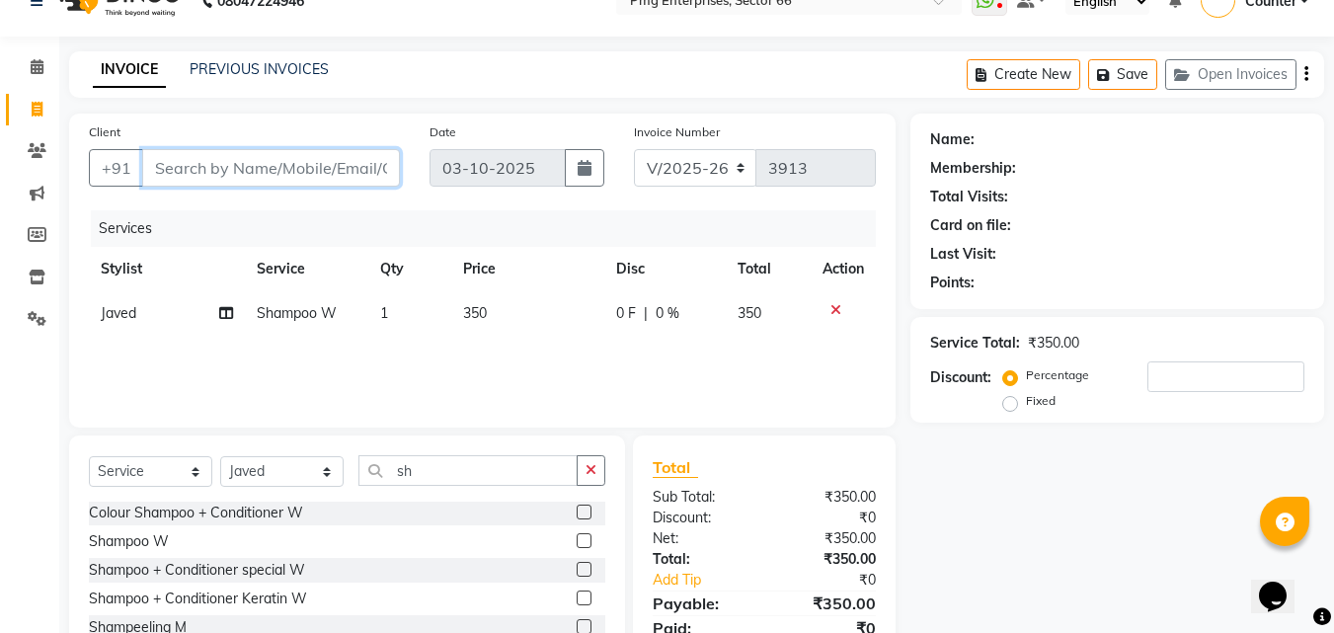
type input "9"
type input "0"
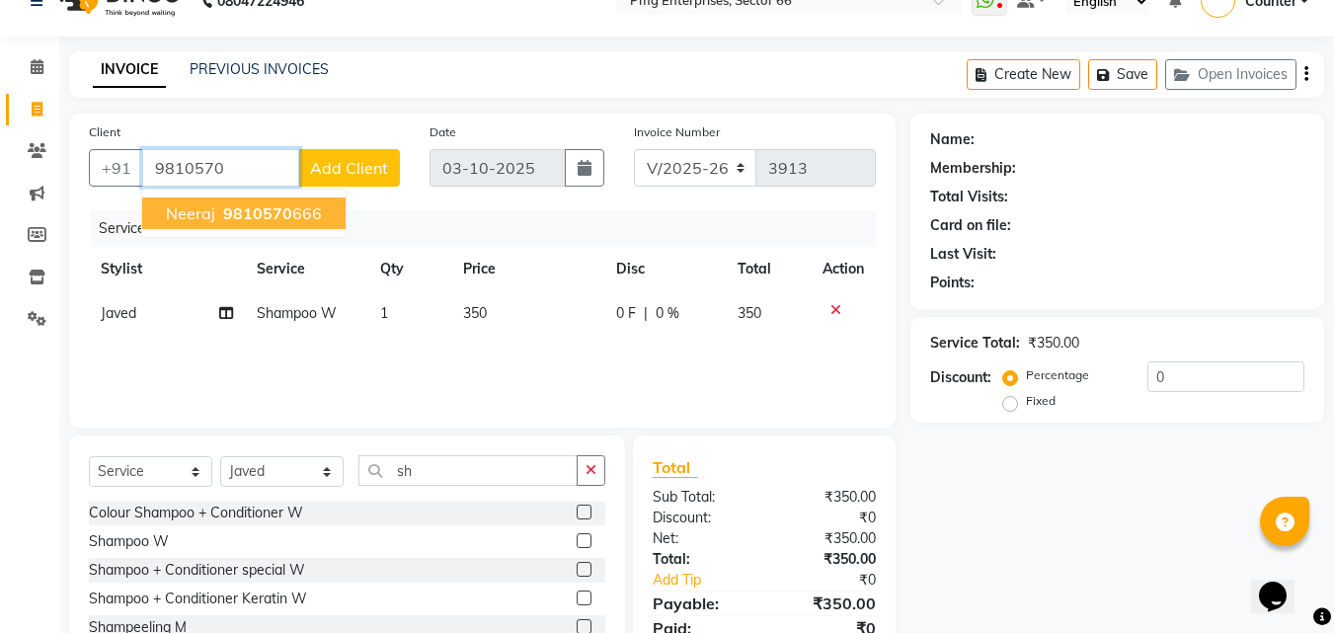
click at [249, 213] on span "9810570" at bounding box center [257, 213] width 69 height 20
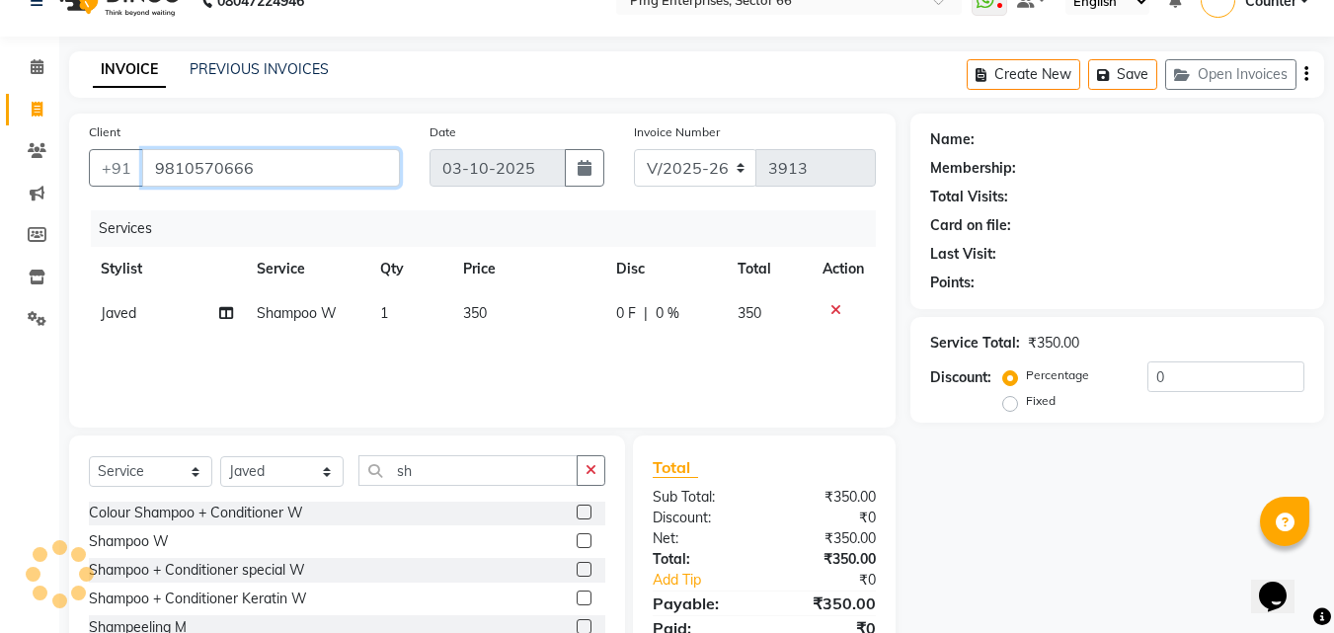
type input "9810570666"
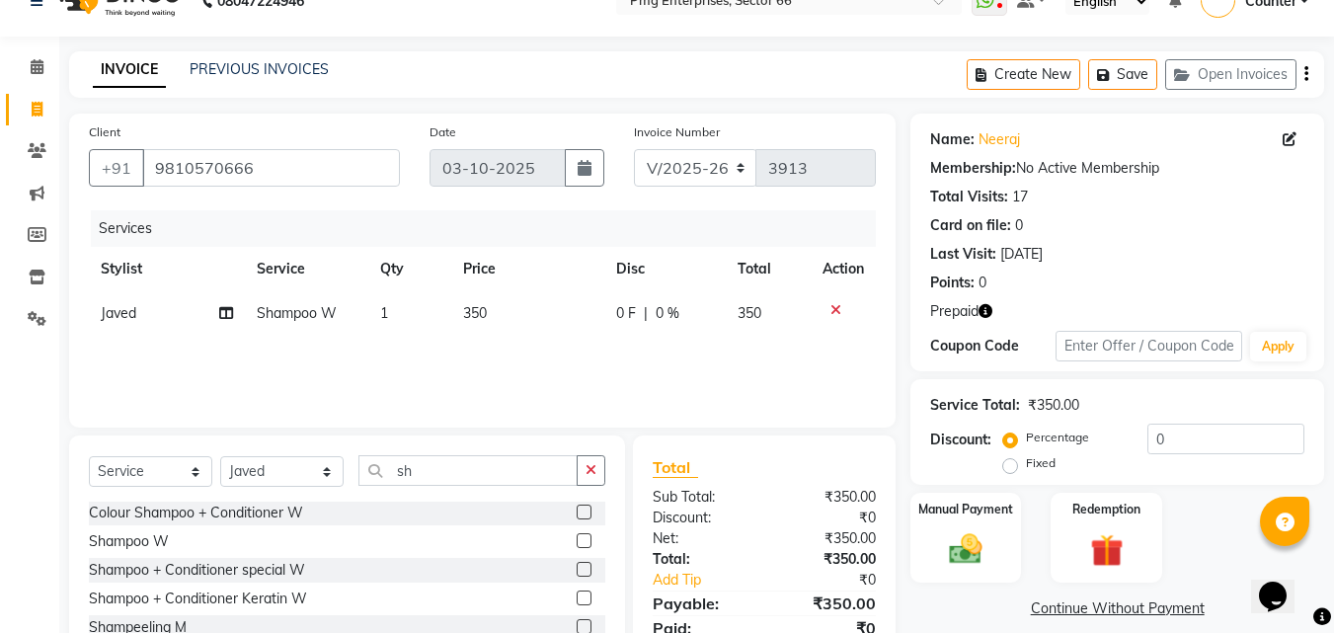
click at [981, 309] on icon "button" at bounding box center [985, 311] width 14 height 14
click at [1109, 535] on img at bounding box center [1105, 550] width 55 height 42
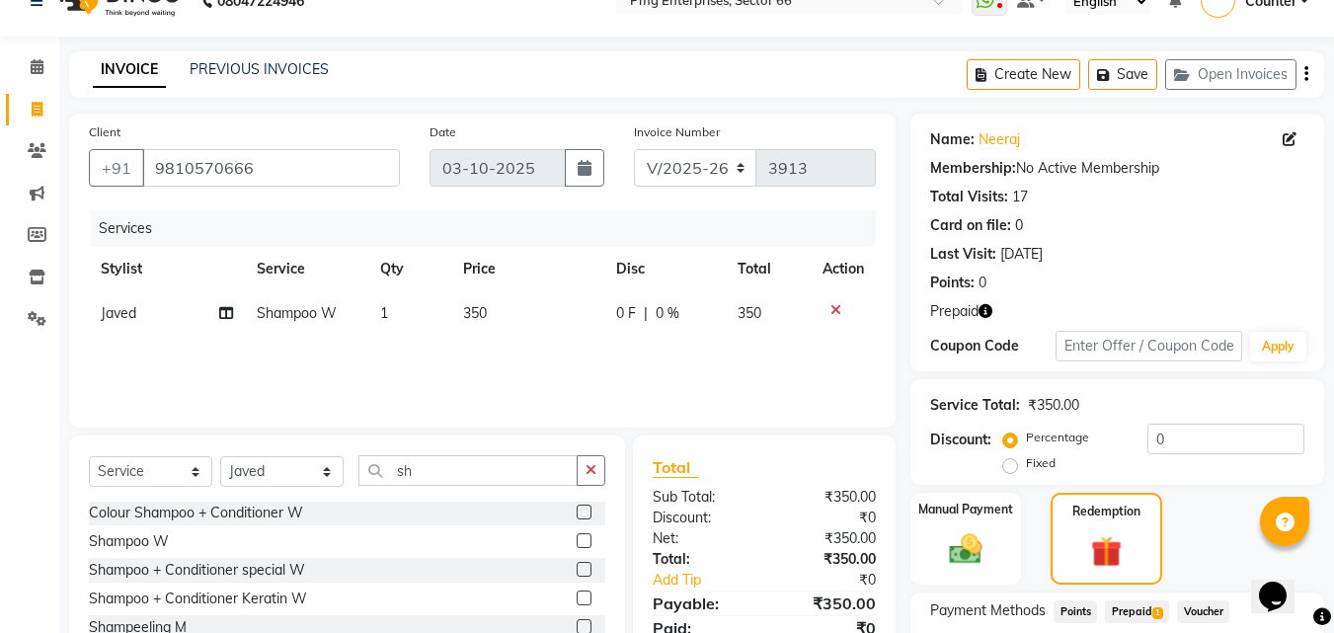
click at [1137, 603] on span "Prepaid 1" at bounding box center [1137, 611] width 64 height 23
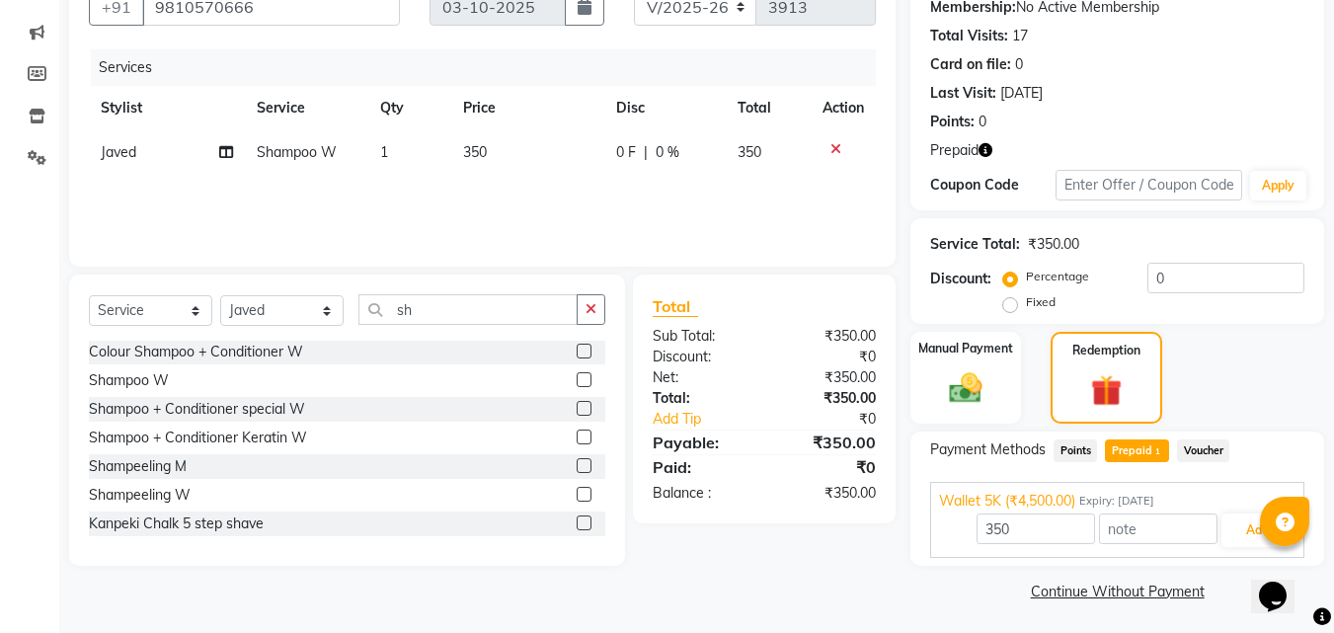
scroll to position [198, 0]
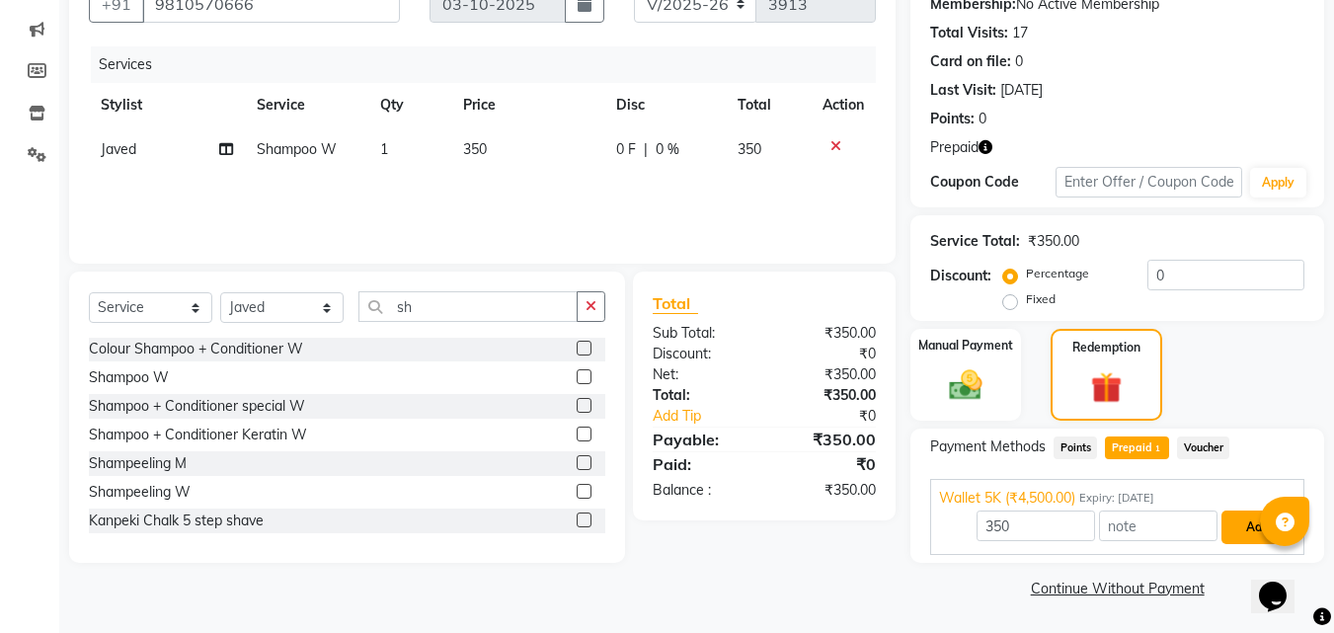
click at [1239, 532] on button "Add" at bounding box center [1257, 527] width 72 height 34
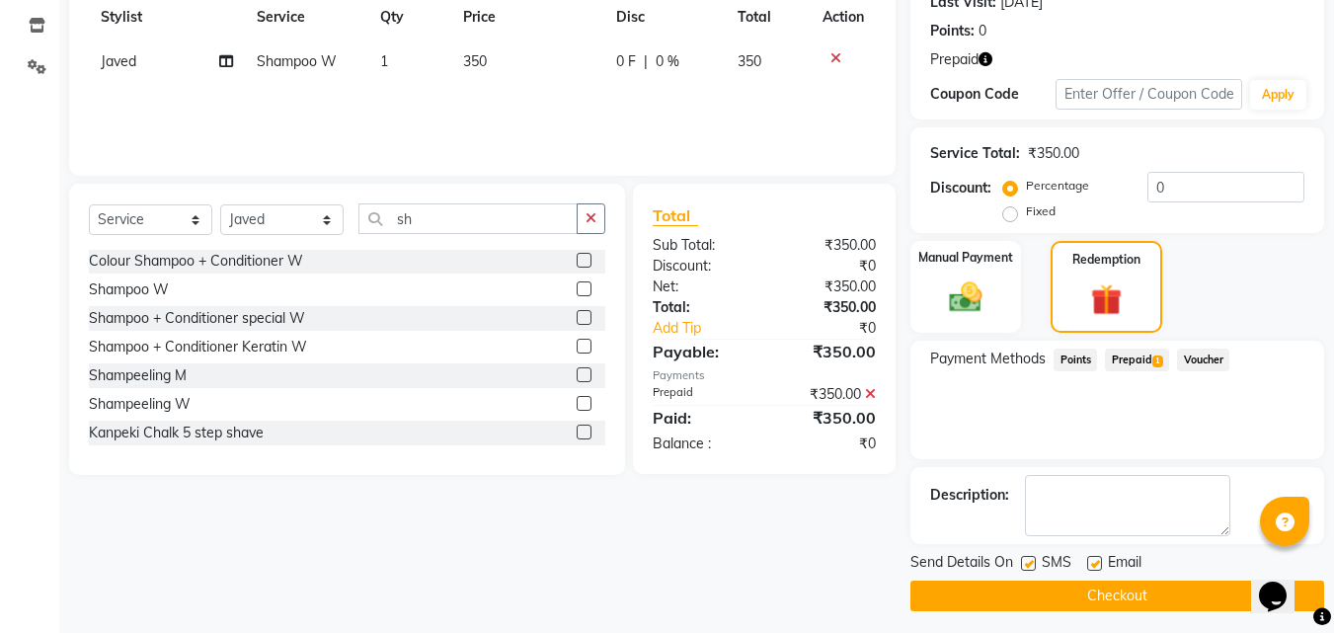
scroll to position [294, 0]
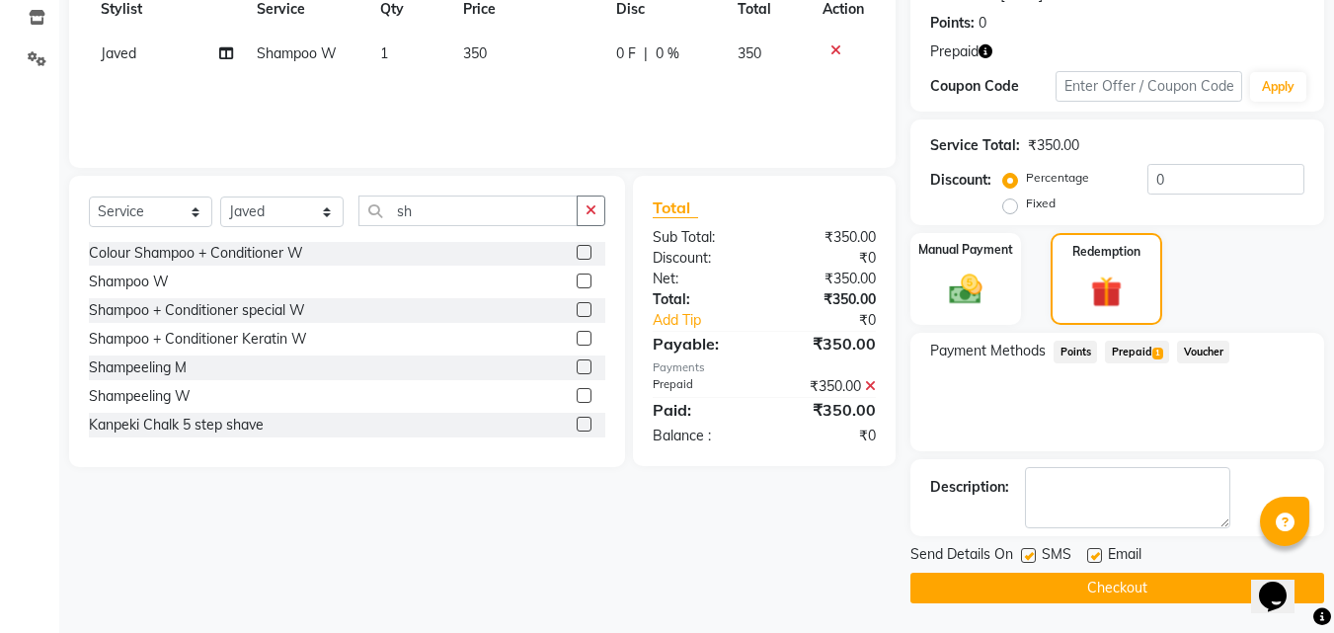
click at [1113, 584] on button "Checkout" at bounding box center [1117, 588] width 414 height 31
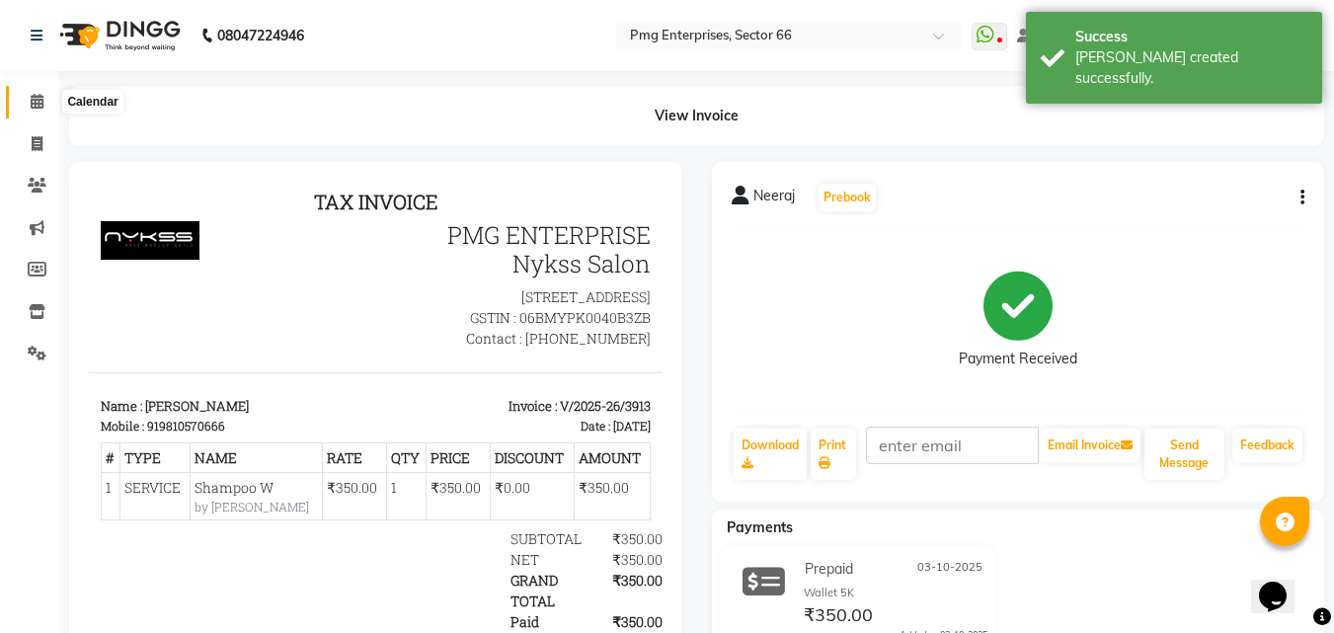
click at [37, 93] on span at bounding box center [37, 102] width 35 height 23
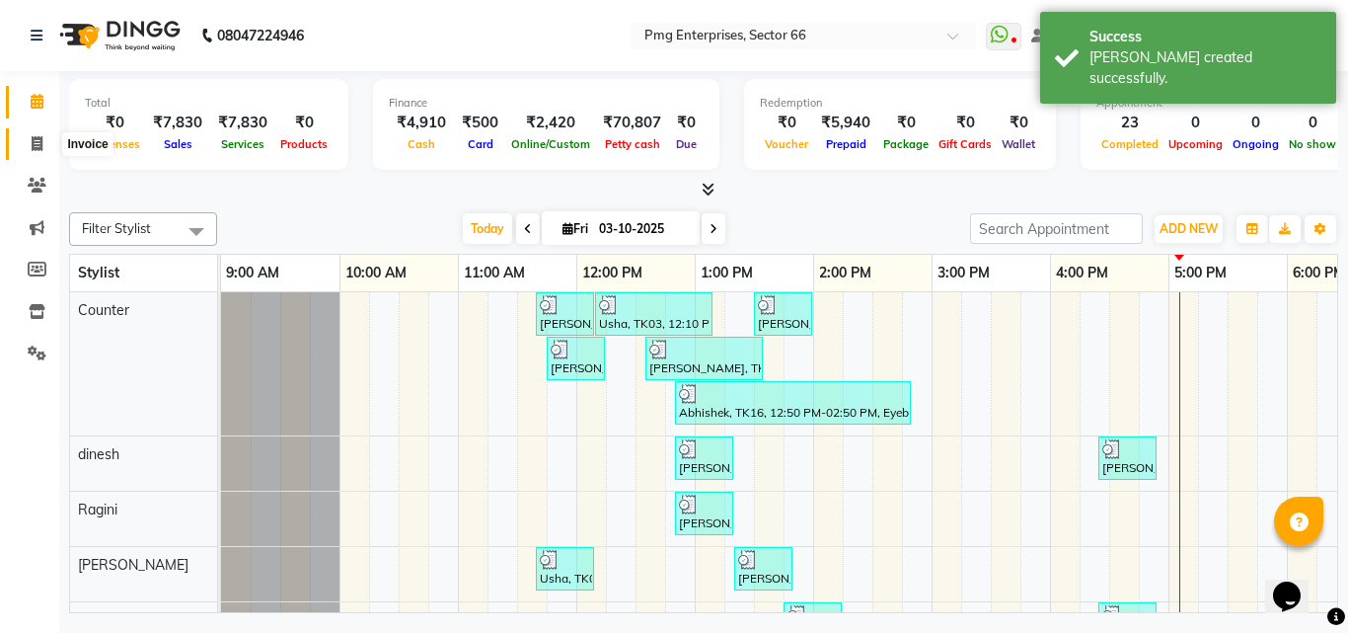
click at [33, 133] on span at bounding box center [37, 144] width 35 height 23
select select "service"
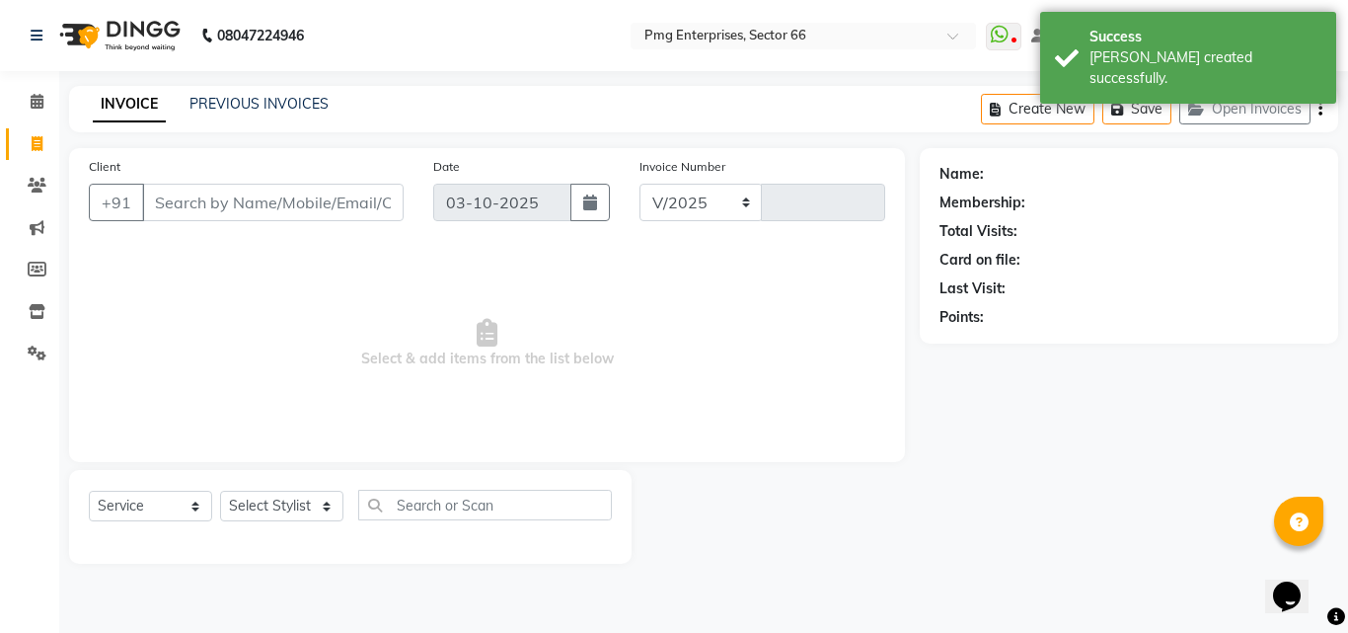
select select "889"
type input "3914"
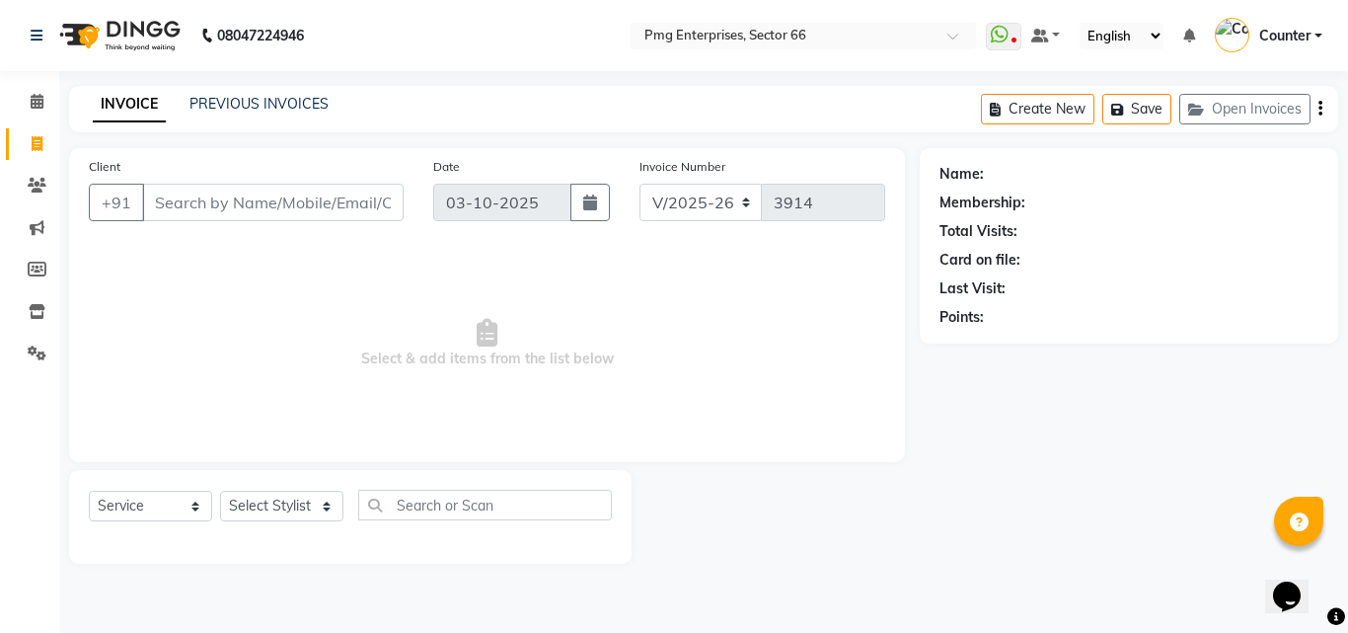
click at [170, 203] on input "Client" at bounding box center [273, 203] width 262 height 38
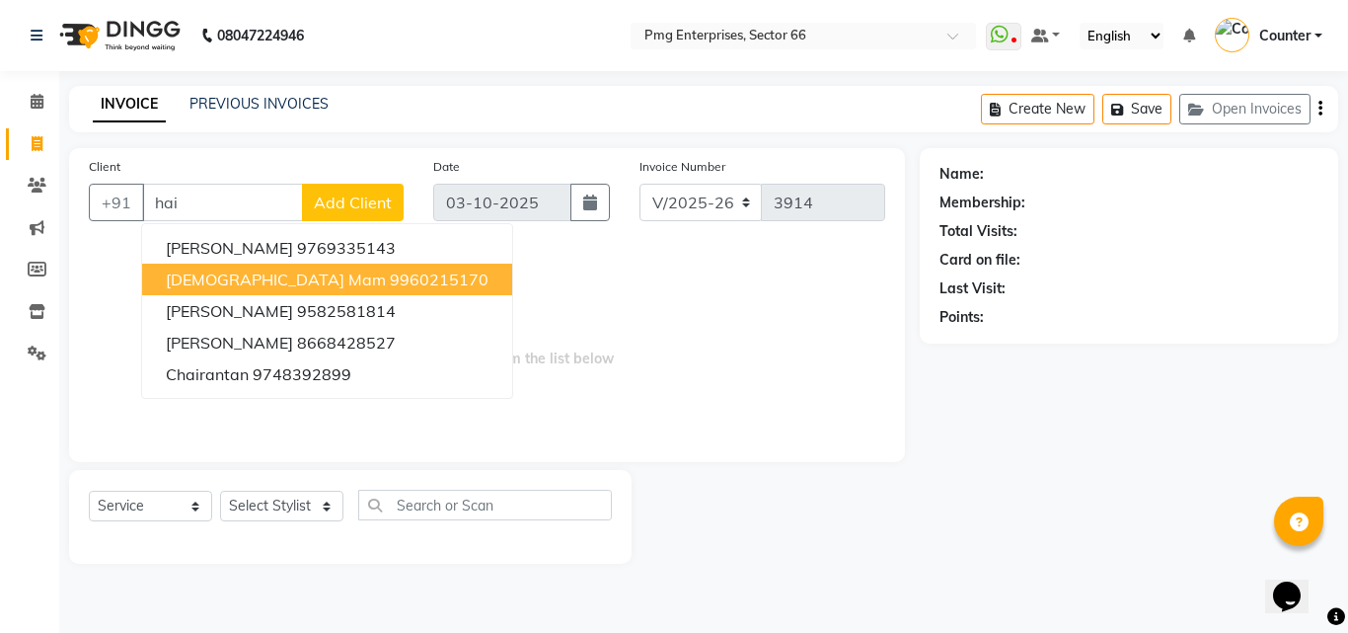
type input "hai"
click at [262, 501] on select "Select Stylist [PERSON_NAME] Counter [PERSON_NAME] [PERSON_NAME] [PERSON_NAME] …" at bounding box center [281, 506] width 123 height 31
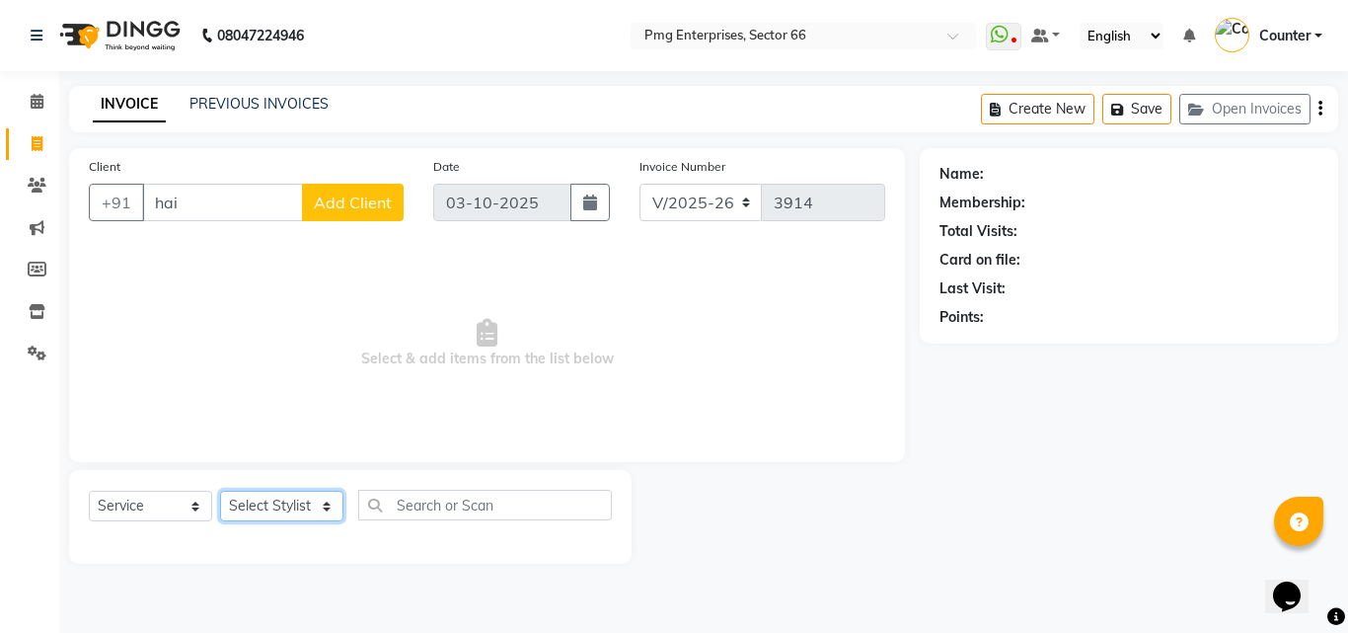
select select "52446"
click at [220, 491] on select "Select Stylist [PERSON_NAME] Counter [PERSON_NAME] [PERSON_NAME] [PERSON_NAME] …" at bounding box center [281, 506] width 123 height 31
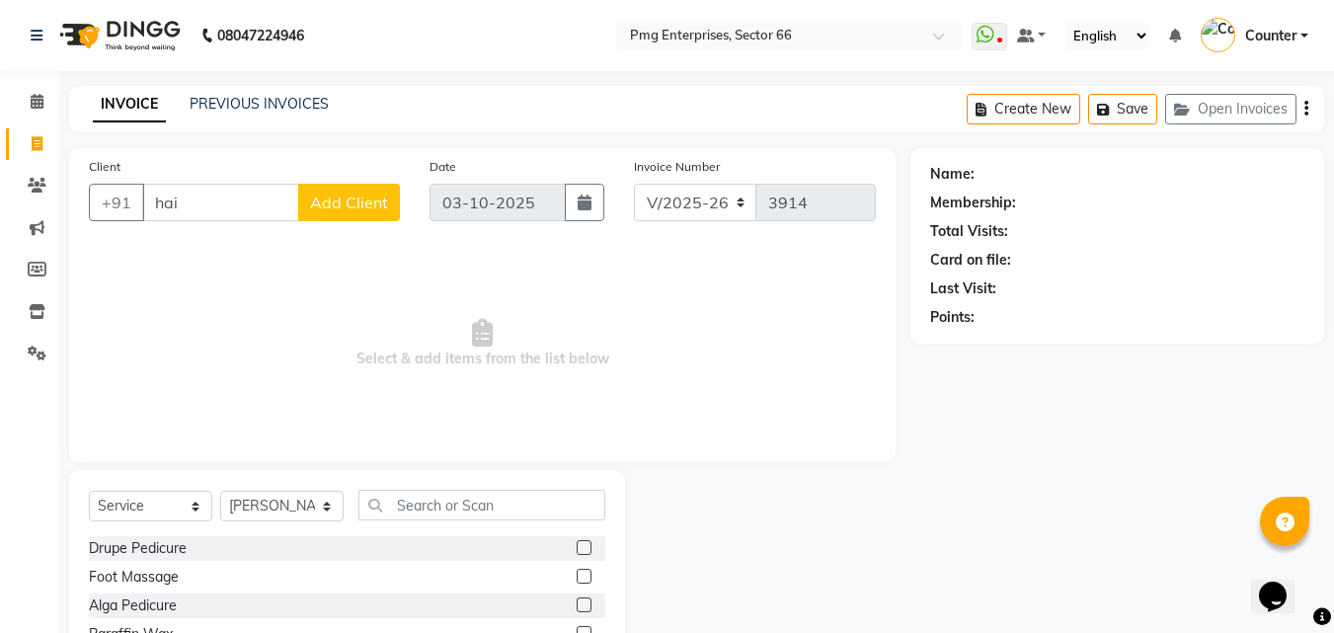
click at [261, 371] on span "Select & add items from the list below" at bounding box center [482, 343] width 787 height 197
click at [430, 508] on input "text" at bounding box center [481, 505] width 247 height 31
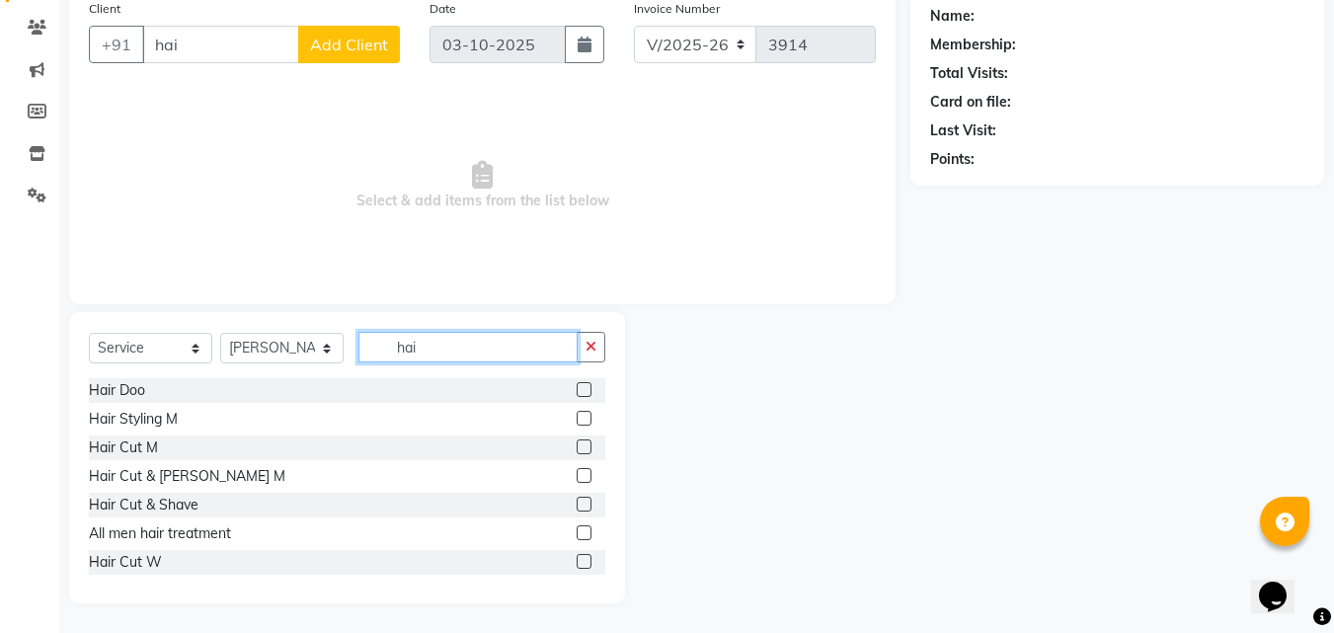
click at [424, 350] on input "hai" at bounding box center [467, 347] width 219 height 31
type input "h"
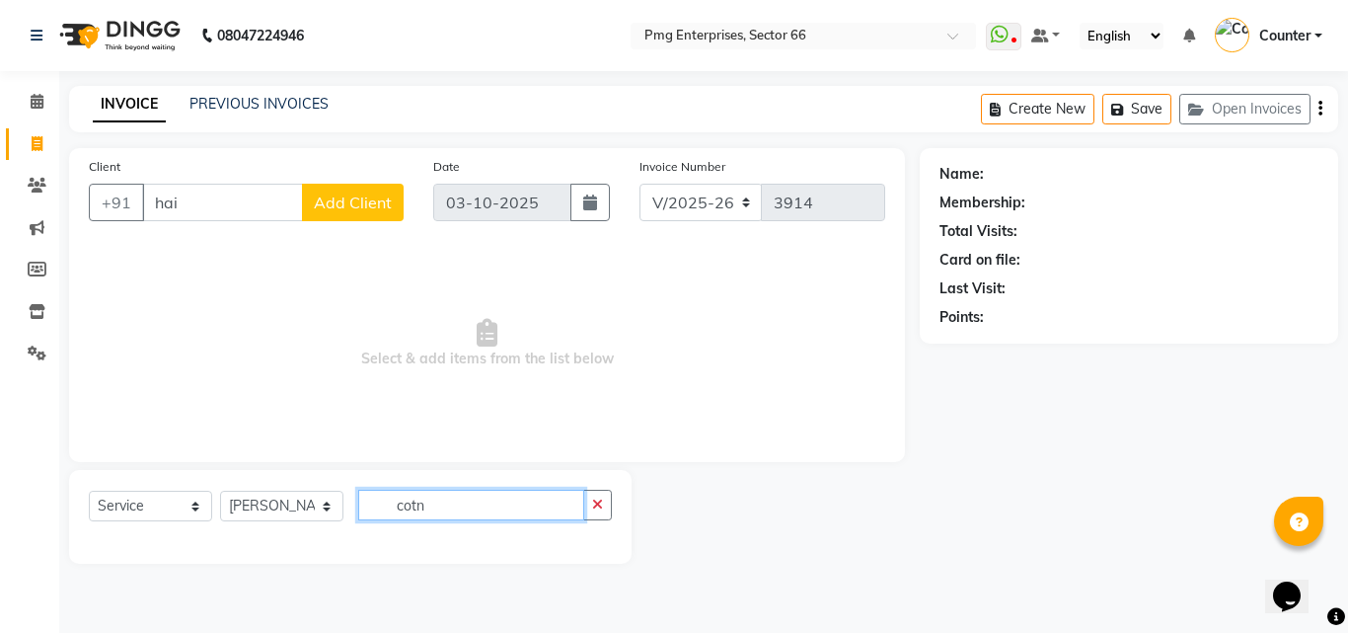
click at [431, 510] on input "cotn" at bounding box center [471, 505] width 226 height 31
type input "c"
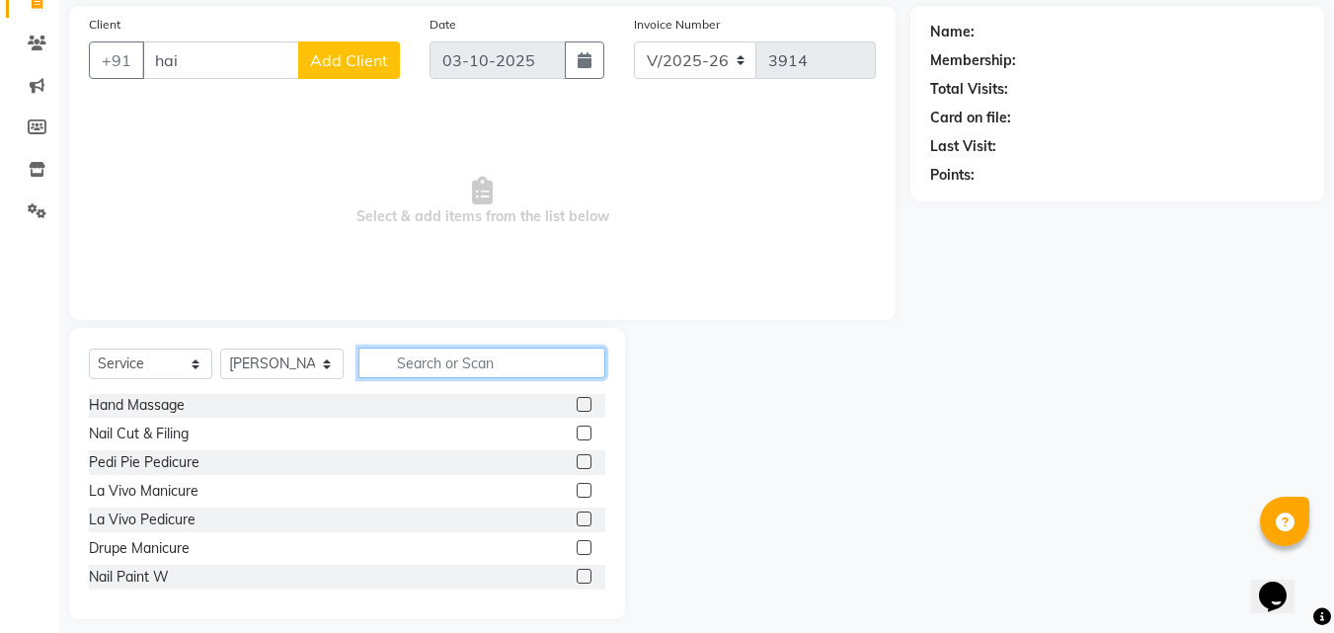
scroll to position [158, 0]
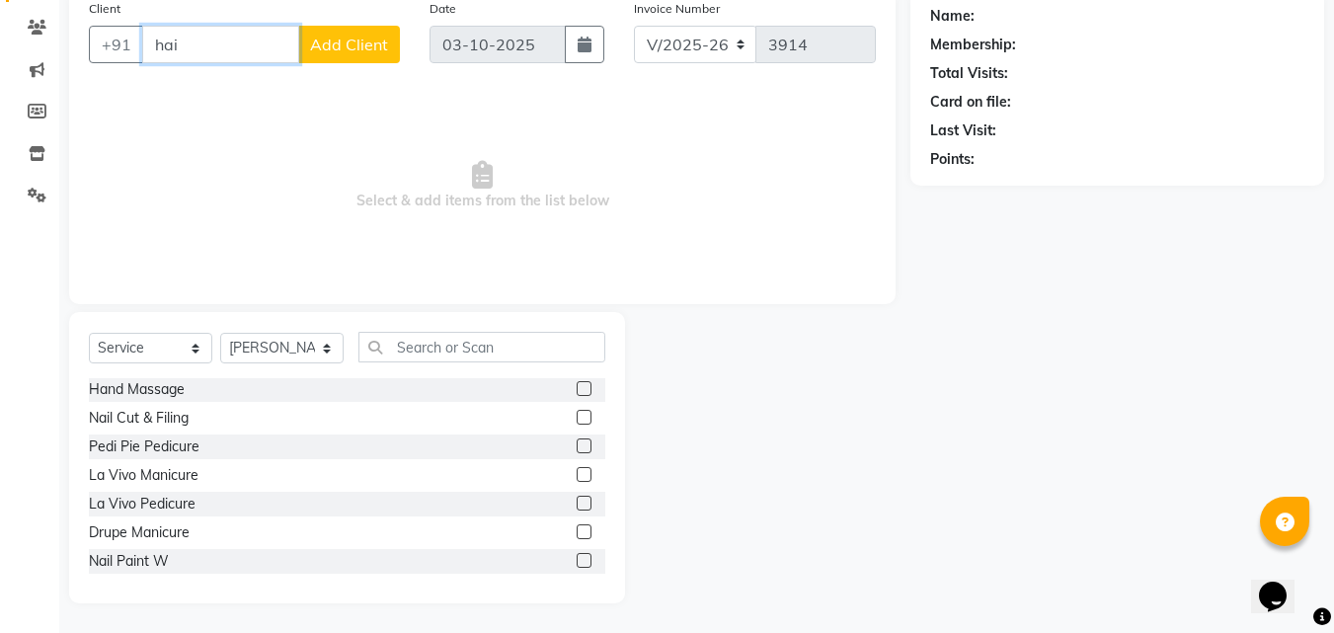
click at [181, 40] on input "hai" at bounding box center [220, 45] width 157 height 38
type input "h"
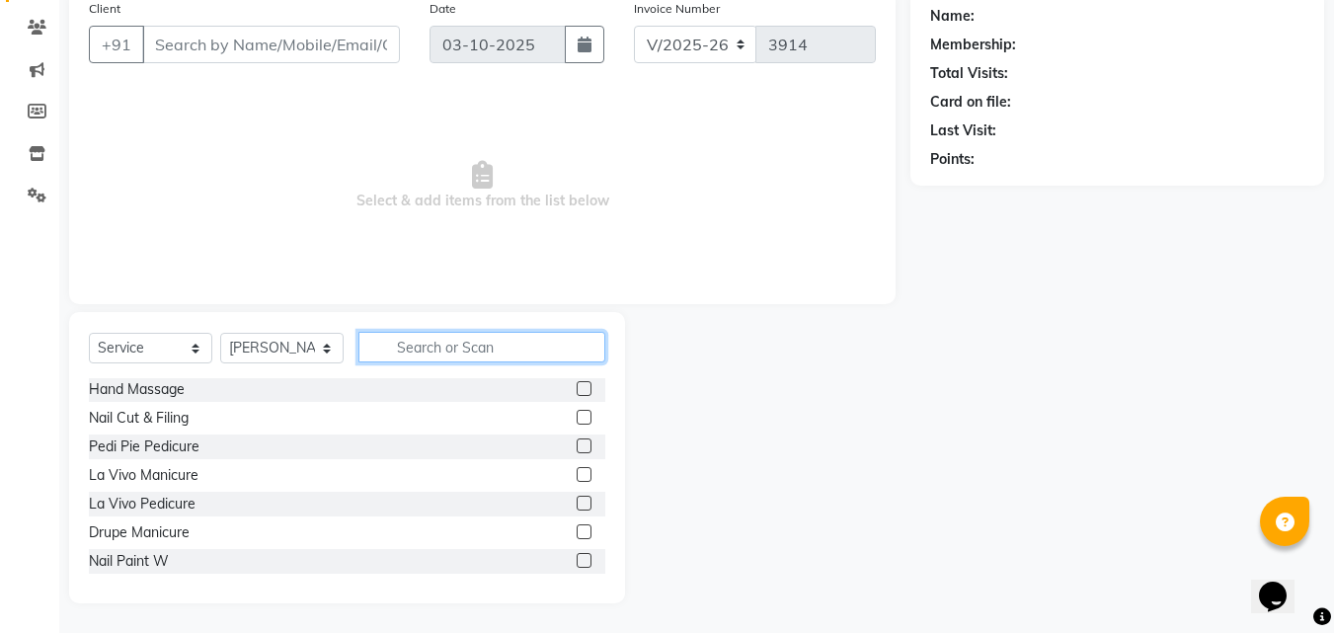
click at [411, 346] on input "text" at bounding box center [481, 347] width 247 height 31
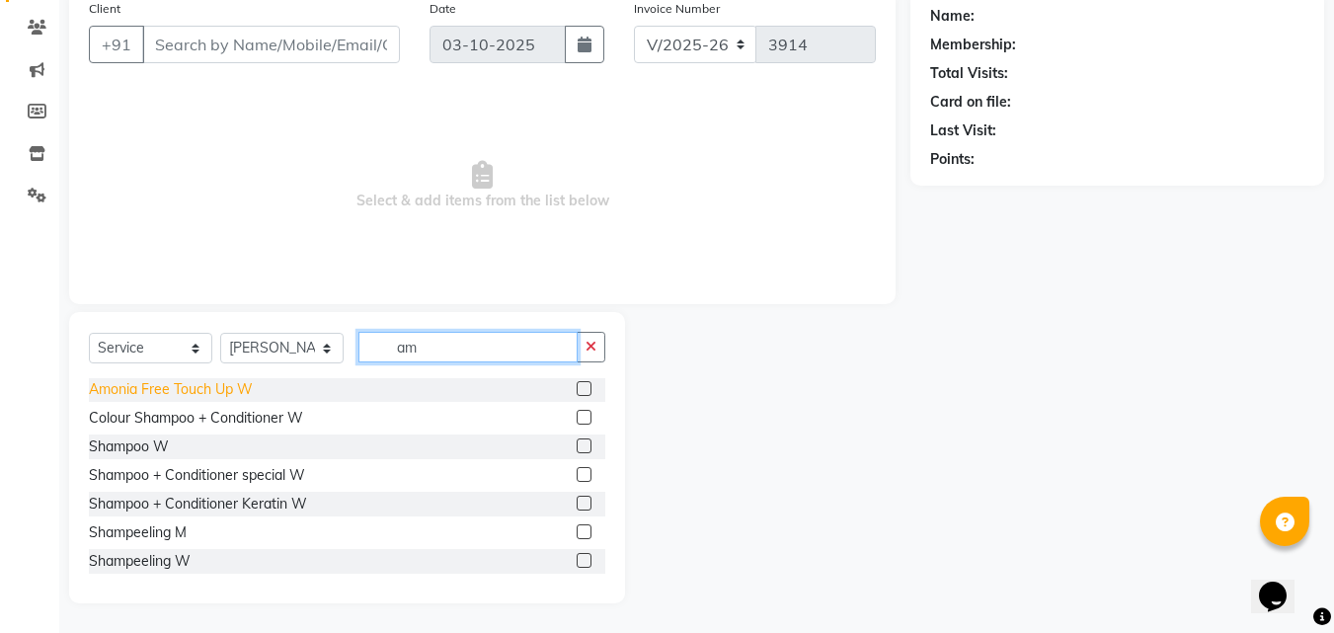
type input "am"
click at [152, 387] on div "Amonia Free Touch Up W" at bounding box center [171, 389] width 164 height 21
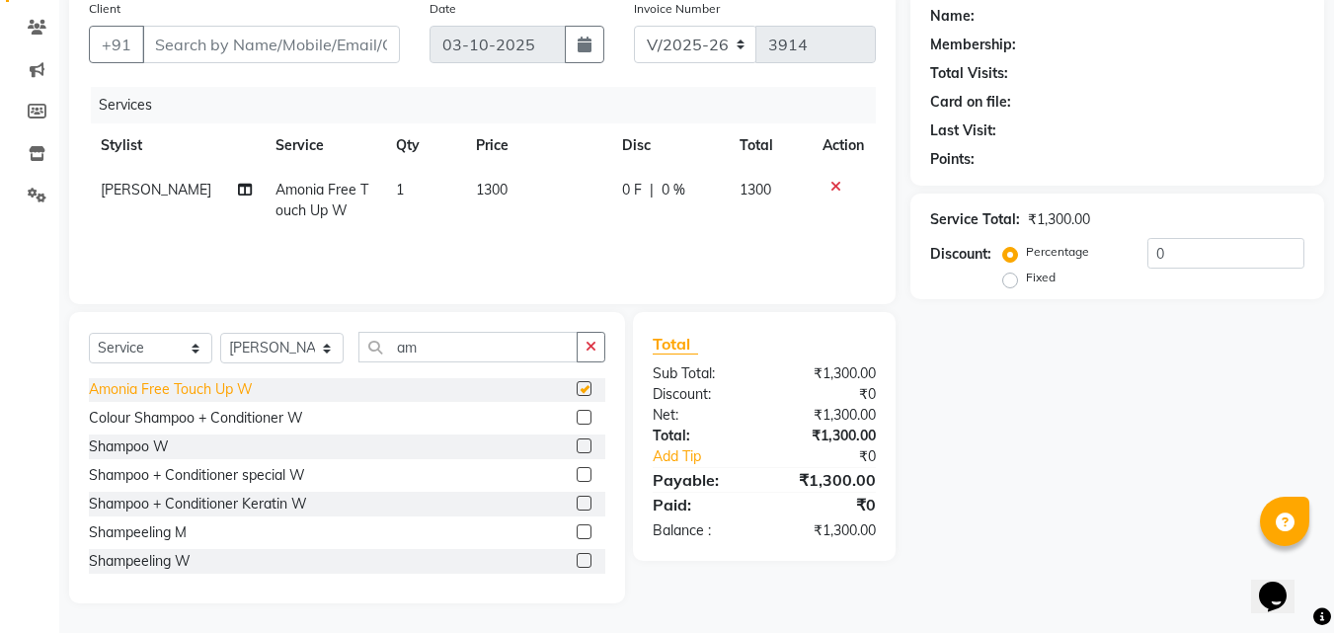
checkbox input "false"
click at [277, 344] on select "Select Stylist [PERSON_NAME] Counter [PERSON_NAME] [PERSON_NAME] [PERSON_NAME] …" at bounding box center [281, 348] width 123 height 31
select select "67091"
click at [220, 333] on select "Select Stylist [PERSON_NAME] Counter [PERSON_NAME] [PERSON_NAME] [PERSON_NAME] …" at bounding box center [281, 348] width 123 height 31
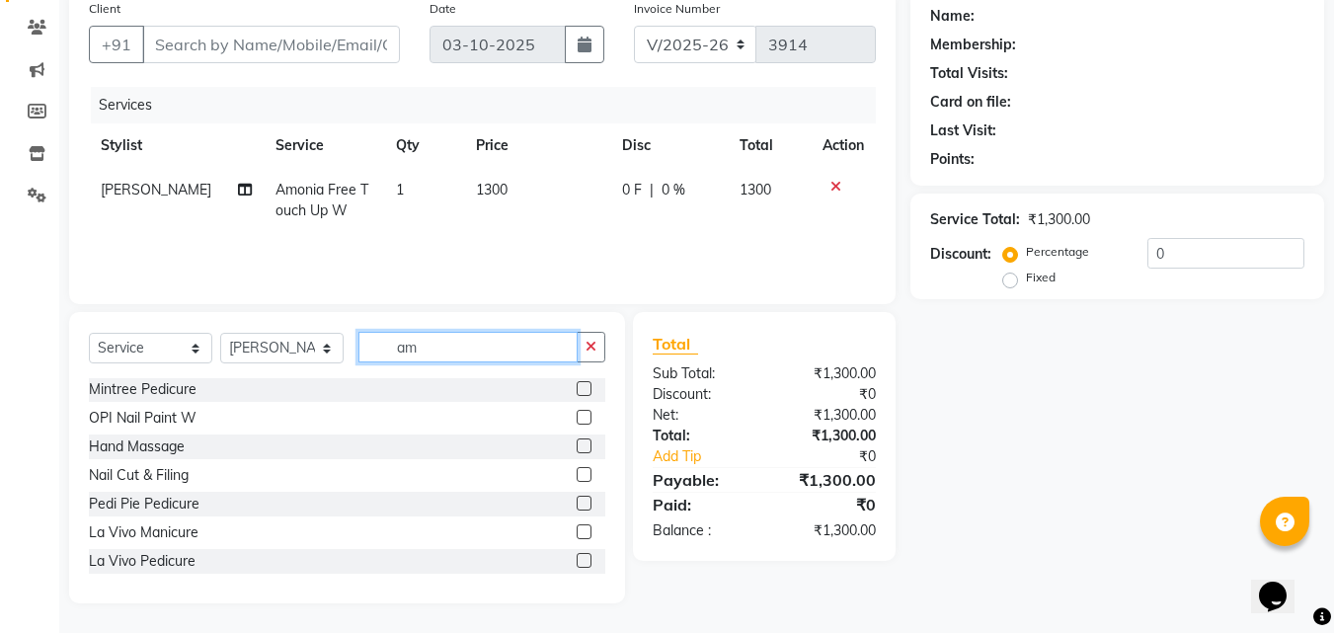
click at [423, 350] on input "am" at bounding box center [467, 347] width 219 height 31
type input "a"
click at [373, 353] on input "text" at bounding box center [481, 347] width 247 height 31
click at [379, 348] on input "text" at bounding box center [481, 347] width 247 height 31
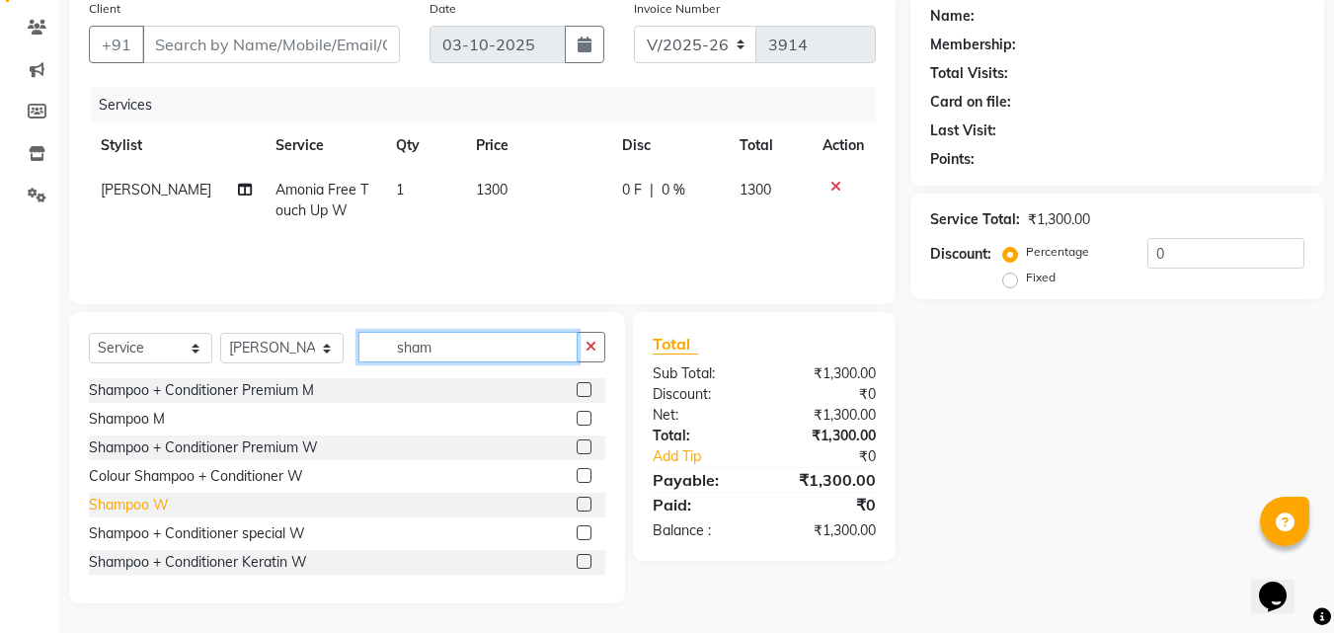
type input "sham"
click at [116, 501] on div "Shampoo W" at bounding box center [129, 505] width 80 height 21
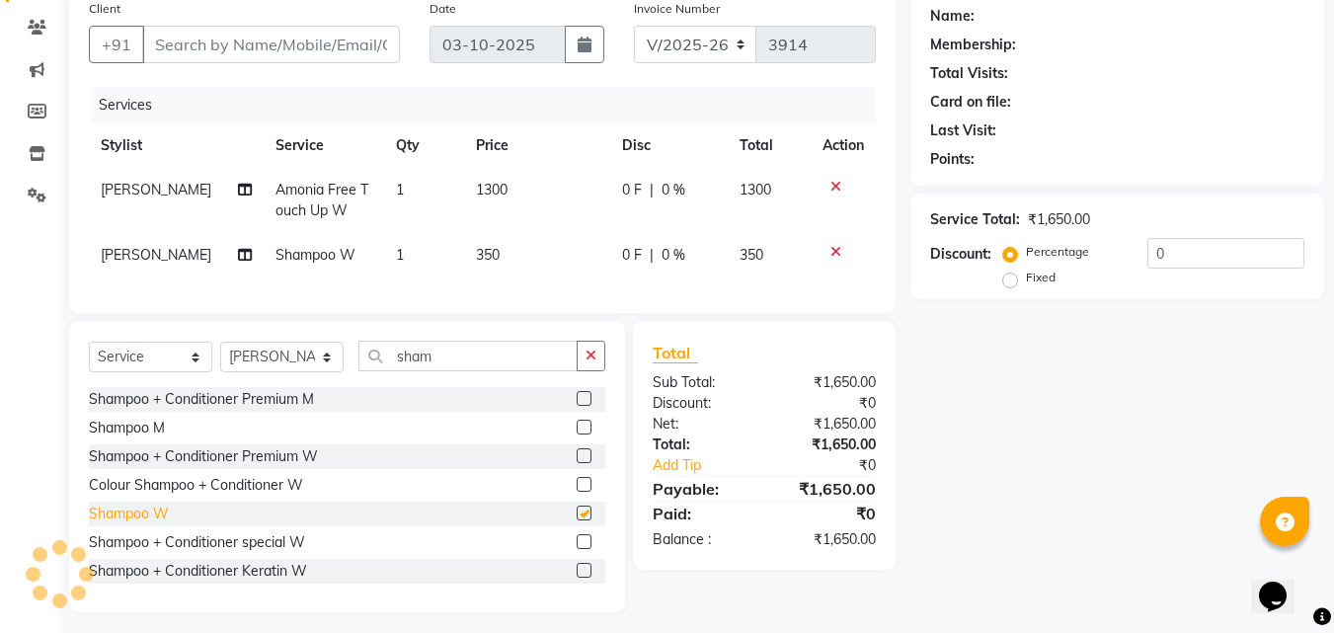
checkbox input "false"
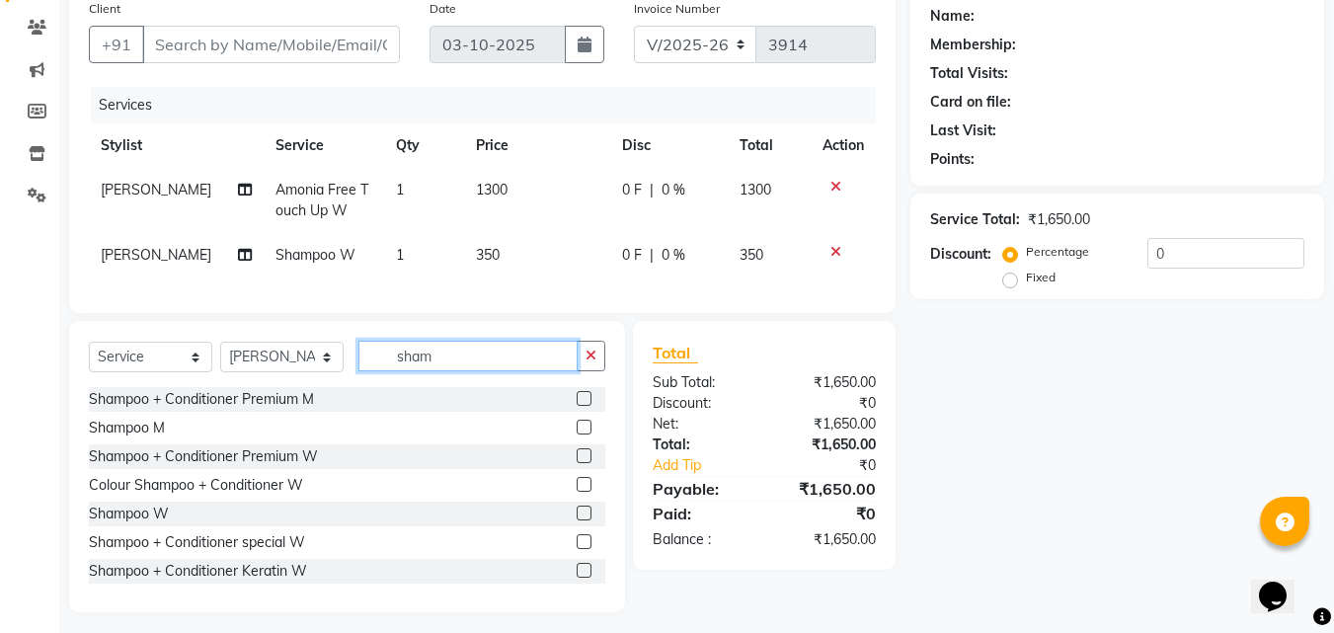
click at [448, 369] on input "sham" at bounding box center [467, 356] width 219 height 31
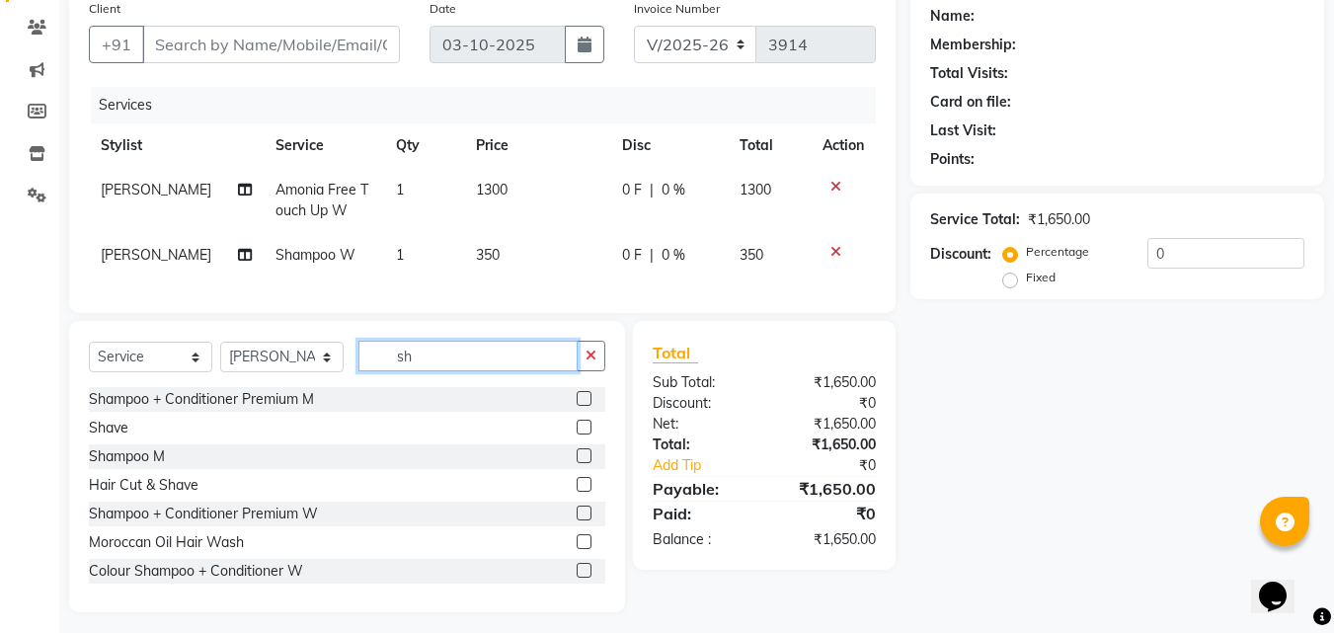
type input "s"
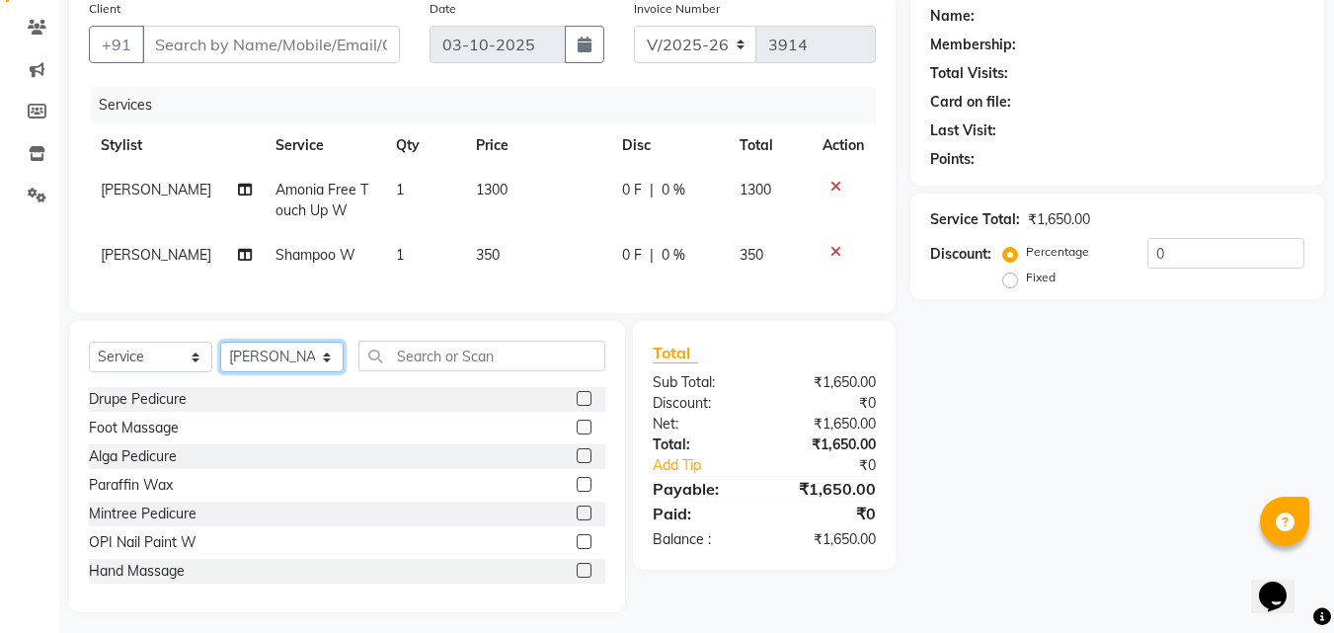
click at [297, 366] on select "Select Stylist [PERSON_NAME] Counter [PERSON_NAME] [PERSON_NAME] [PERSON_NAME] …" at bounding box center [281, 357] width 123 height 31
select select "49466"
click at [220, 356] on select "Select Stylist [PERSON_NAME] Counter [PERSON_NAME] [PERSON_NAME] [PERSON_NAME] …" at bounding box center [281, 357] width 123 height 31
click at [247, 555] on div "OPI Nail Paint W" at bounding box center [347, 542] width 516 height 25
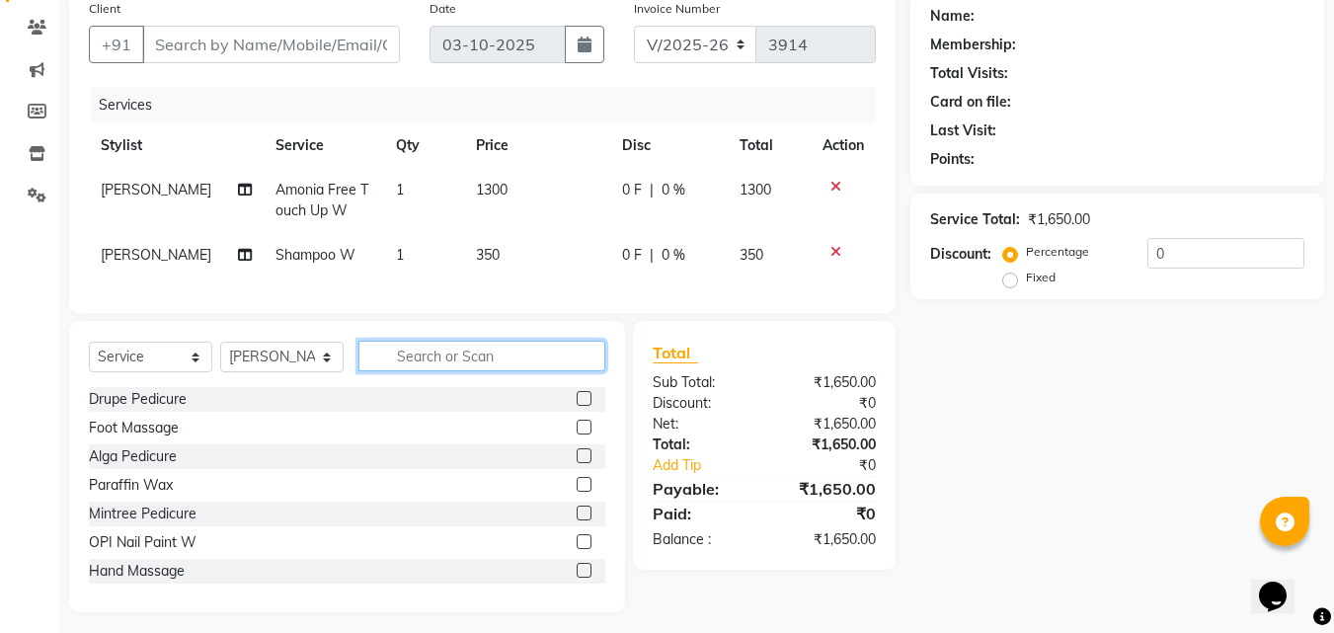
click at [424, 371] on input "text" at bounding box center [481, 356] width 247 height 31
type input "hai"
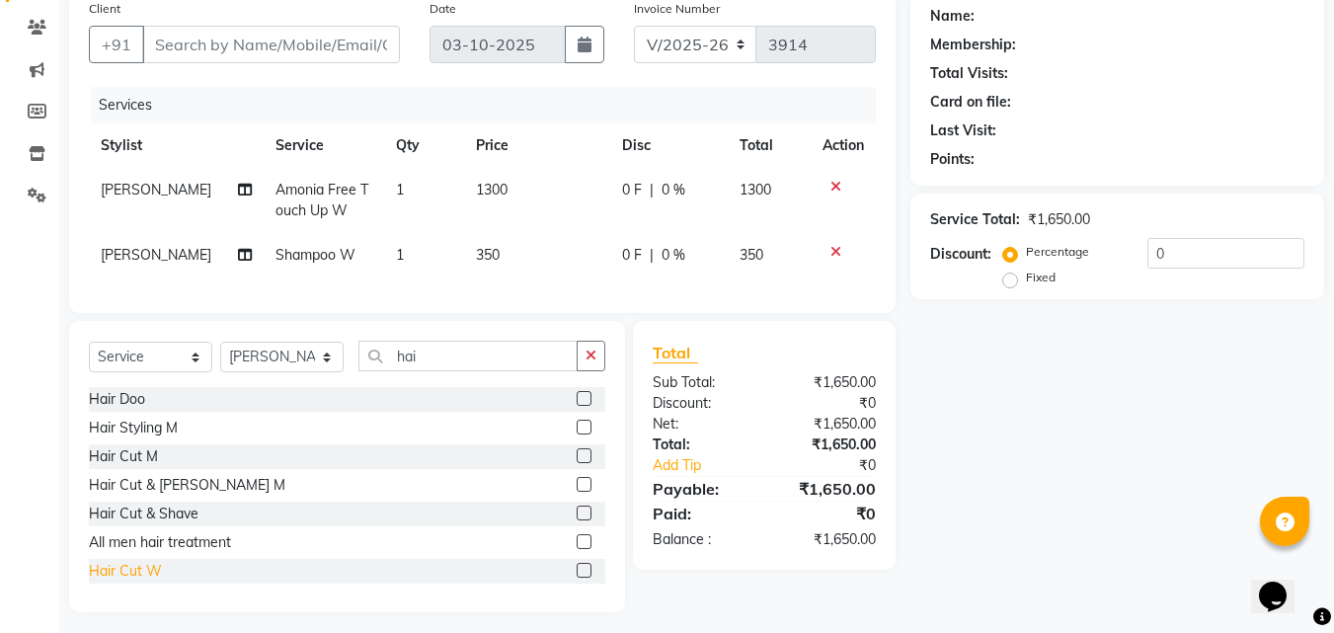
click at [111, 581] on div "Hair Cut W" at bounding box center [125, 571] width 73 height 21
checkbox input "false"
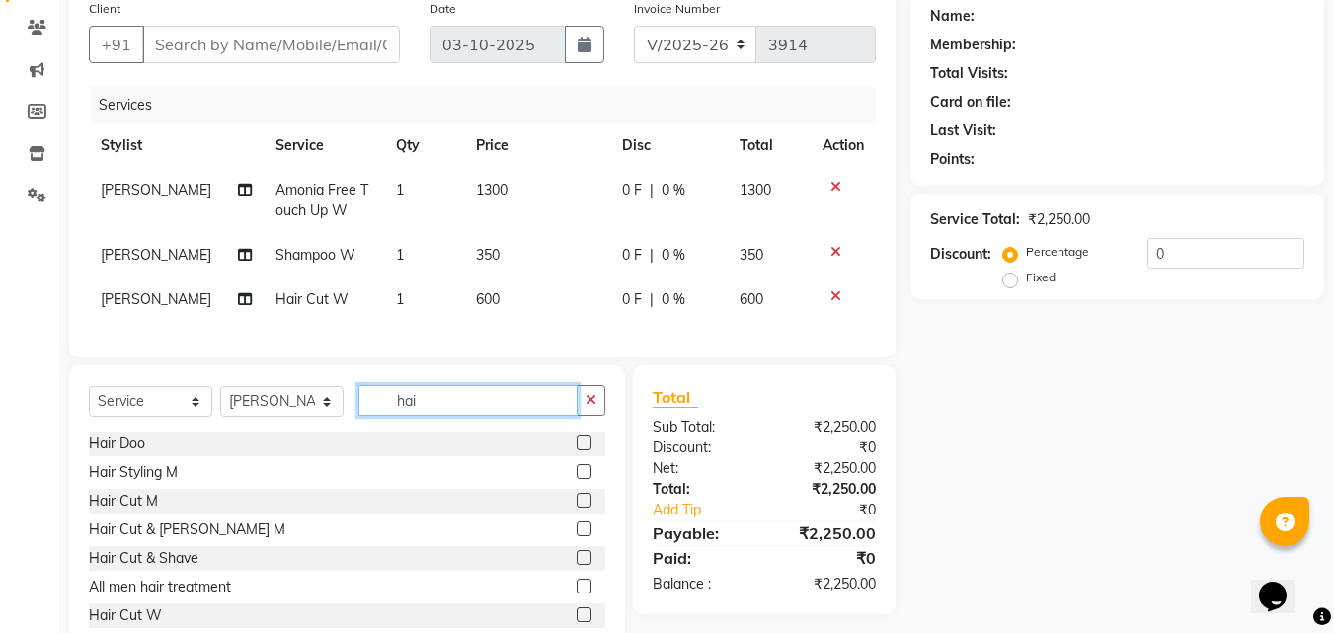
click at [435, 416] on input "hai" at bounding box center [467, 400] width 219 height 31
type input "h"
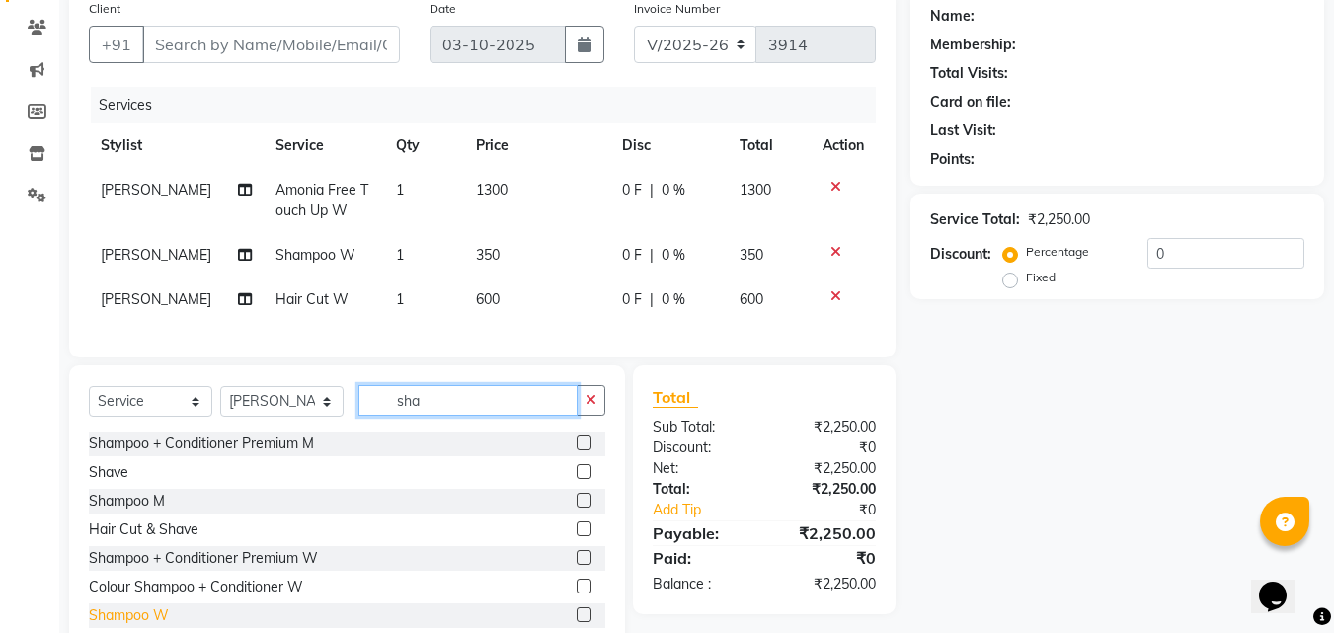
type input "sha"
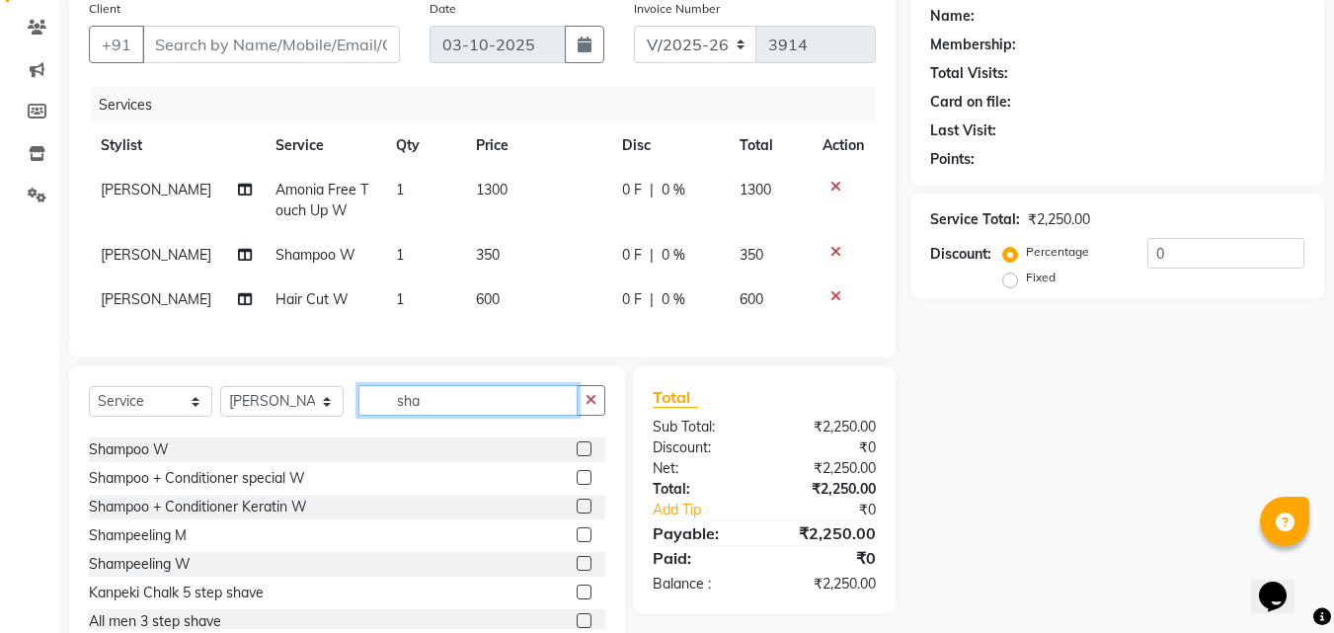
scroll to position [173, 0]
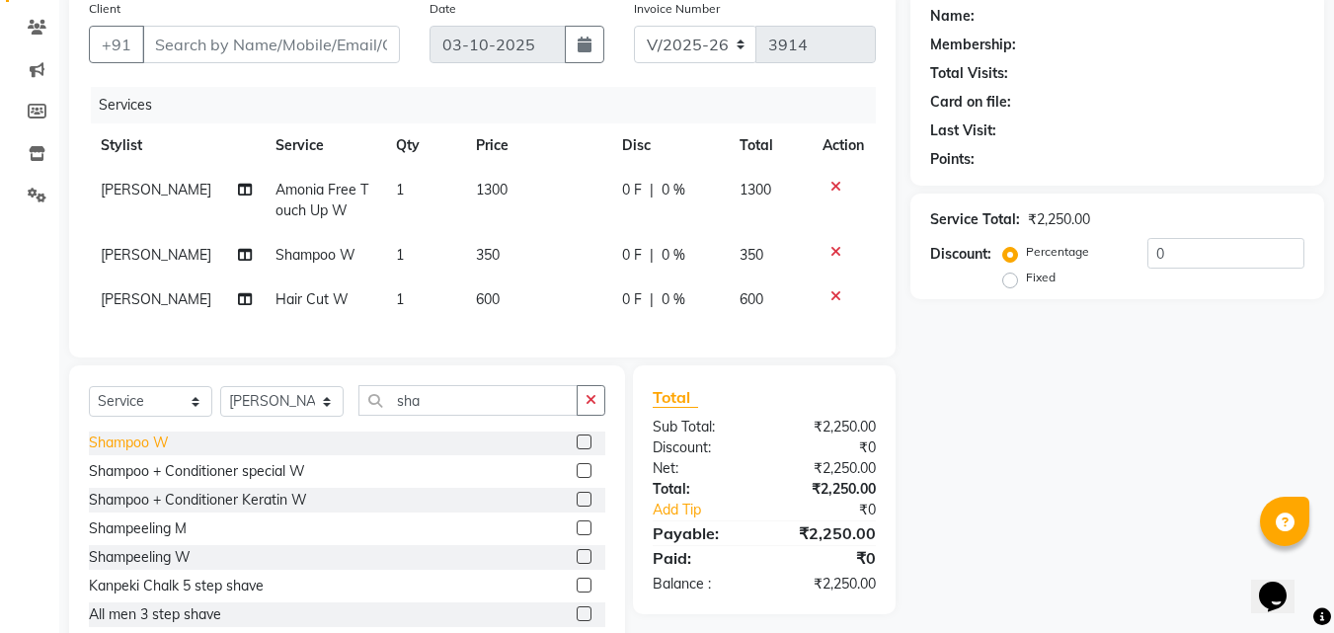
click at [123, 453] on div "Shampoo W" at bounding box center [129, 442] width 80 height 21
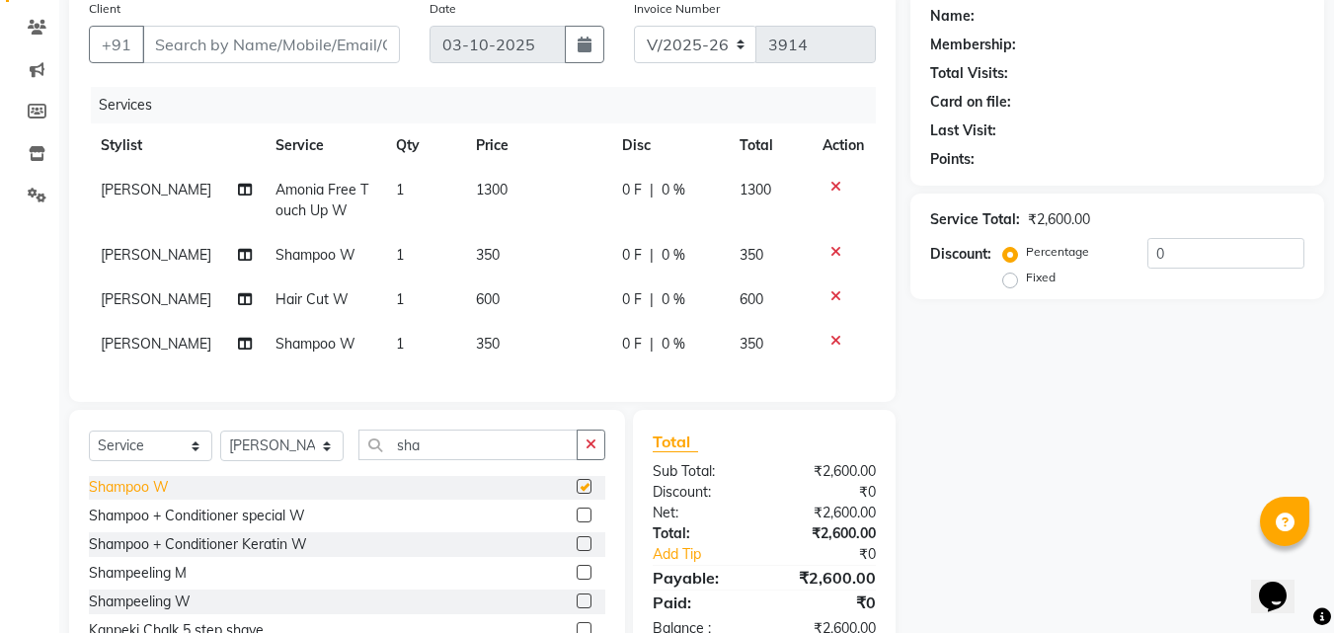
checkbox input "false"
